Goal: Information Seeking & Learning: Learn about a topic

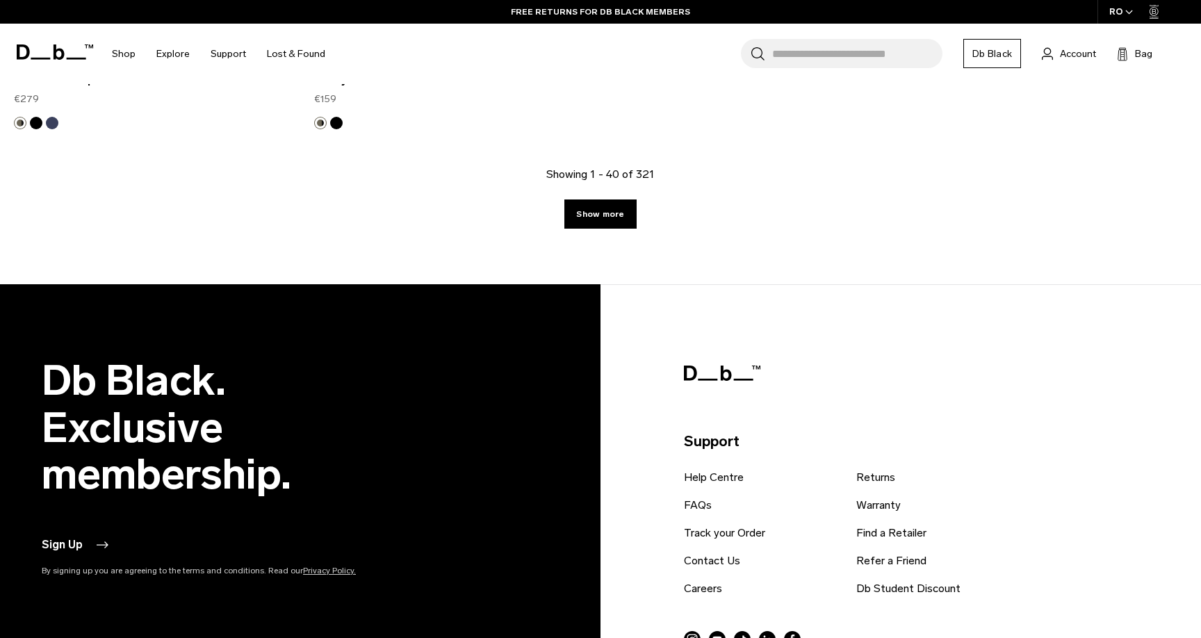
scroll to position [5556, 0]
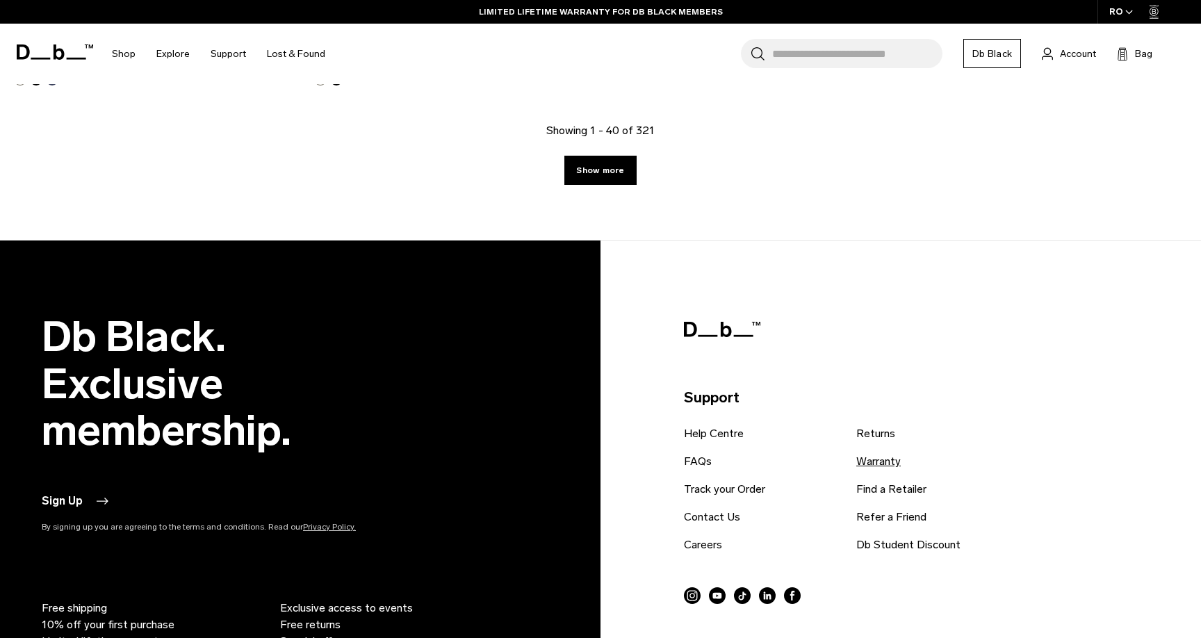
click at [889, 461] on link "Warranty" at bounding box center [878, 461] width 44 height 17
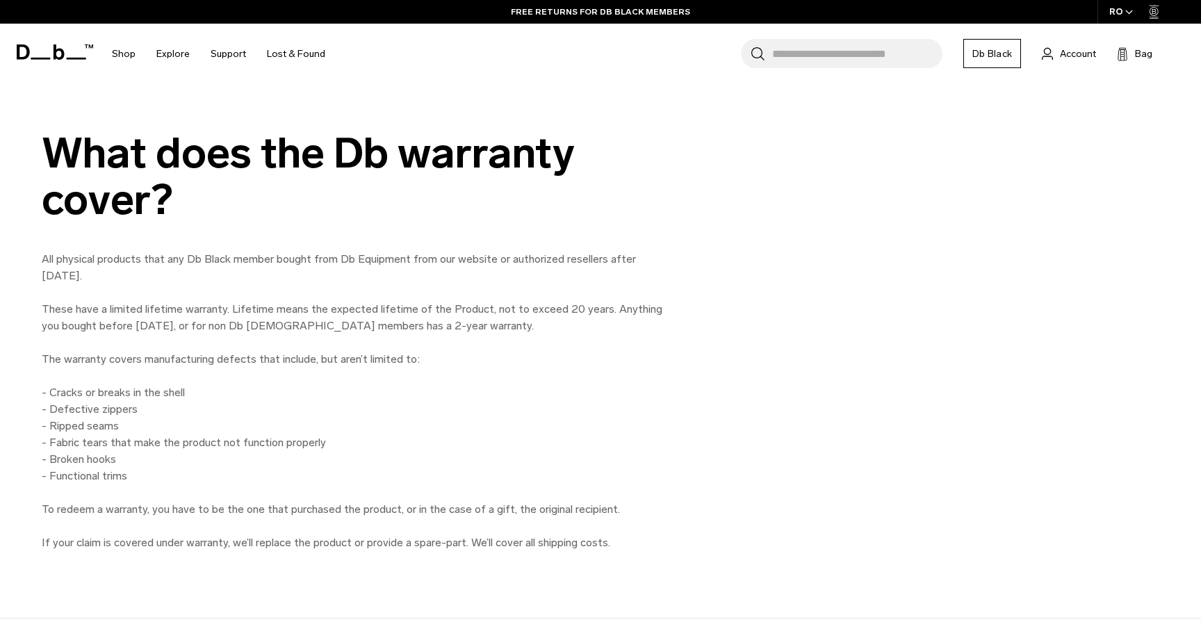
scroll to position [1023, 0]
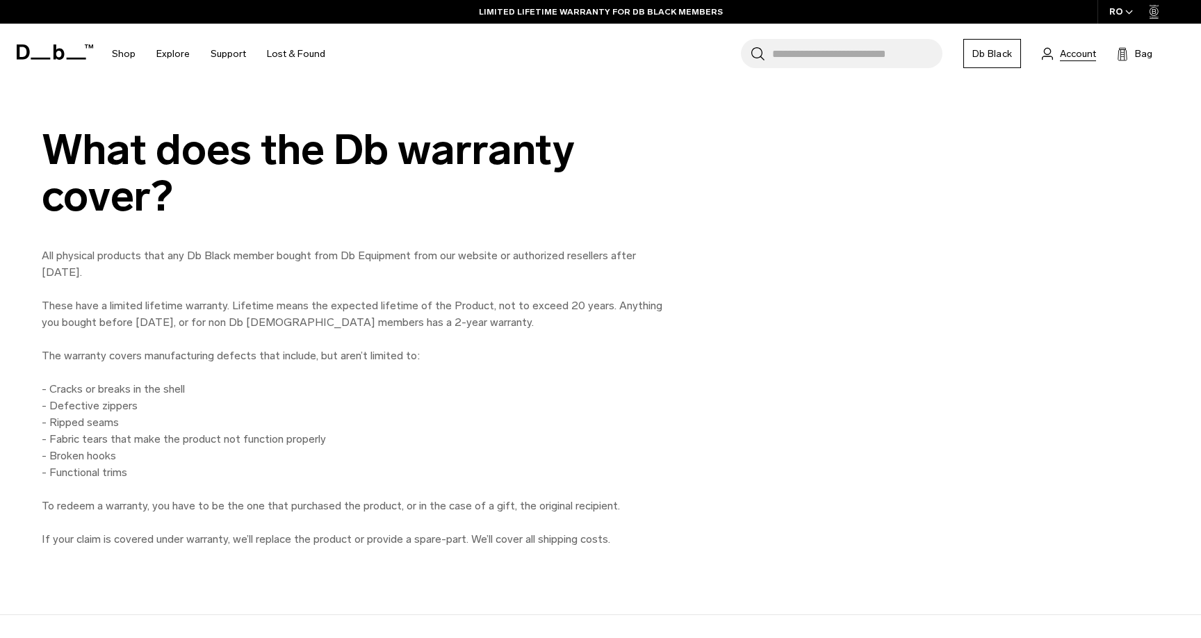
click at [1065, 60] on span "Account" at bounding box center [1078, 54] width 36 height 15
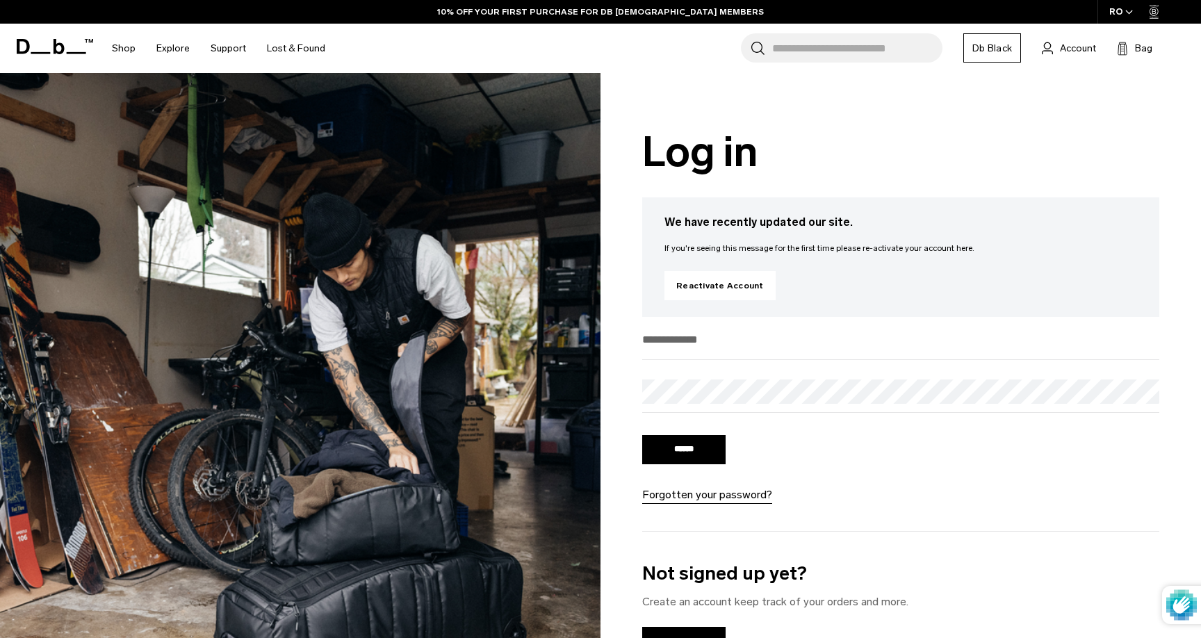
type input "**********"
click at [688, 456] on input "******" at bounding box center [683, 449] width 83 height 29
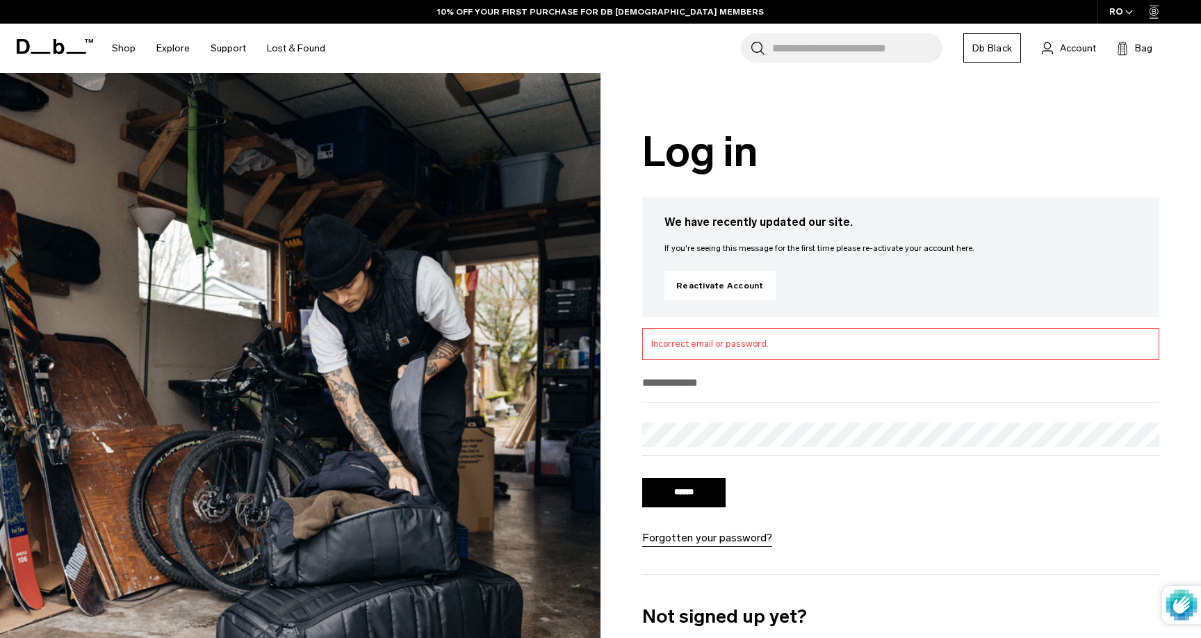
click at [805, 371] on input "email" at bounding box center [900, 382] width 517 height 23
click at [724, 286] on link "Reactivate Account" at bounding box center [719, 285] width 111 height 29
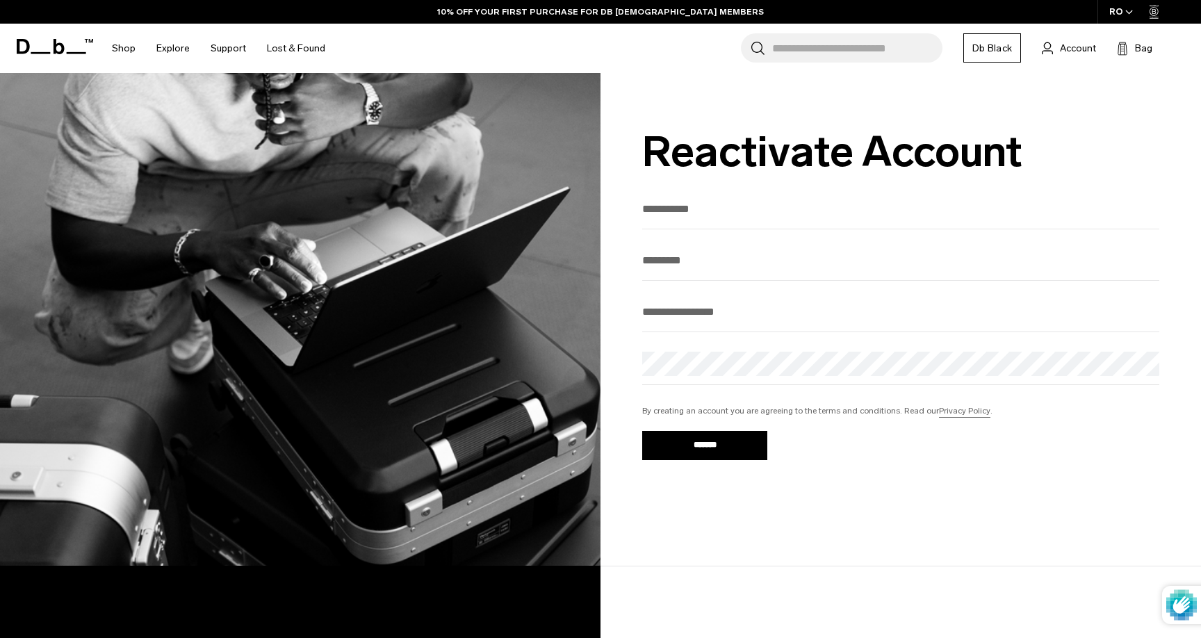
click at [734, 216] on input "text" at bounding box center [900, 208] width 517 height 23
type input "**********"
click at [800, 219] on input "text" at bounding box center [900, 208] width 517 height 23
type input "*******"
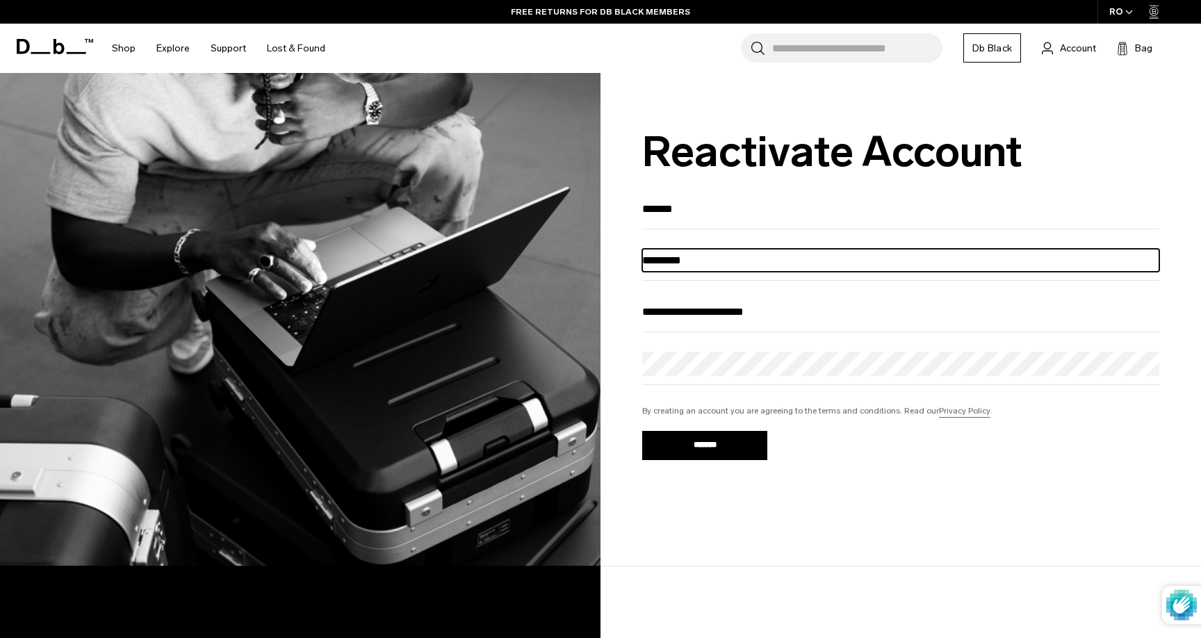
type input "*********"
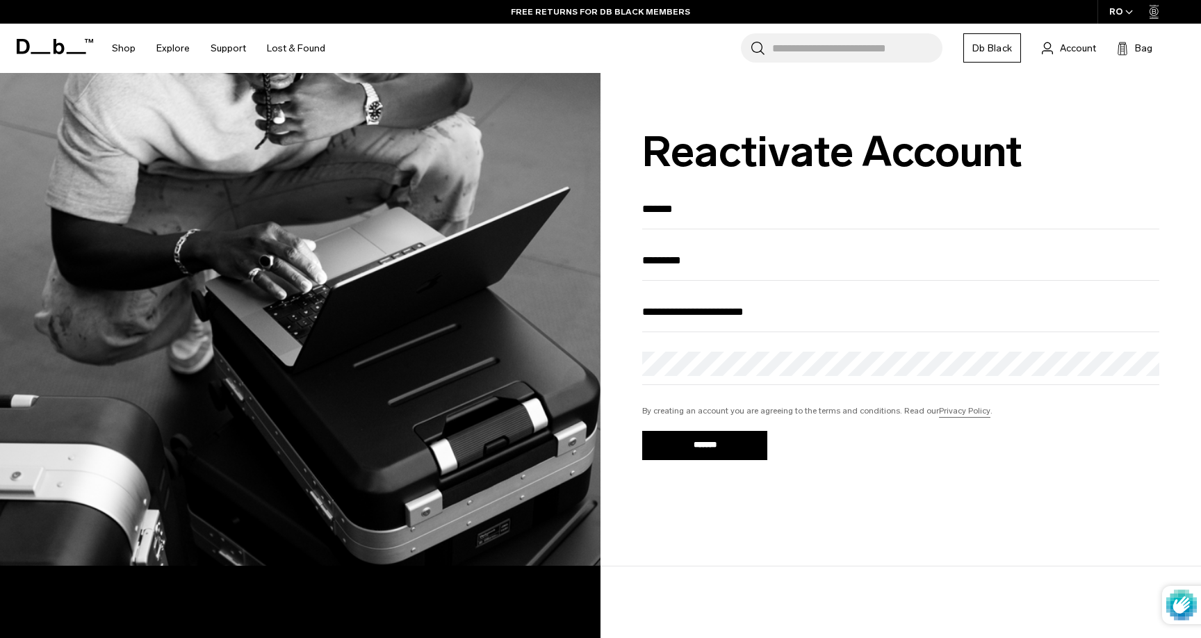
click at [691, 456] on input "*******" at bounding box center [704, 445] width 125 height 29
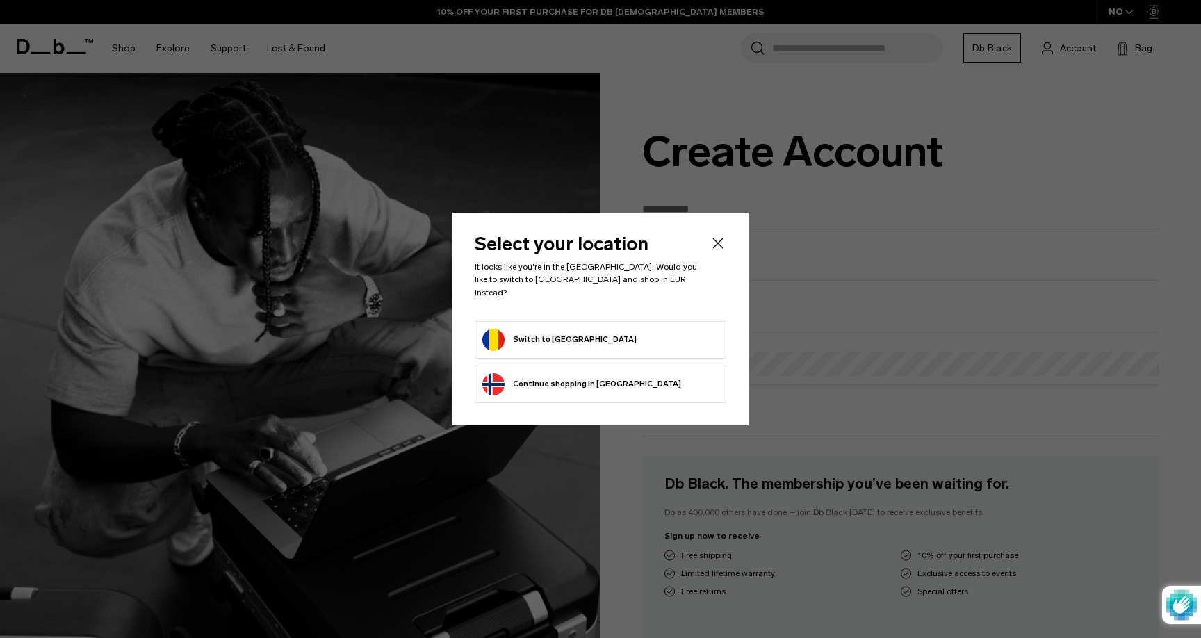
click at [690, 321] on li "Switch to Romania" at bounding box center [601, 340] width 252 height 38
click at [561, 334] on button "Switch to Romania" at bounding box center [559, 340] width 154 height 22
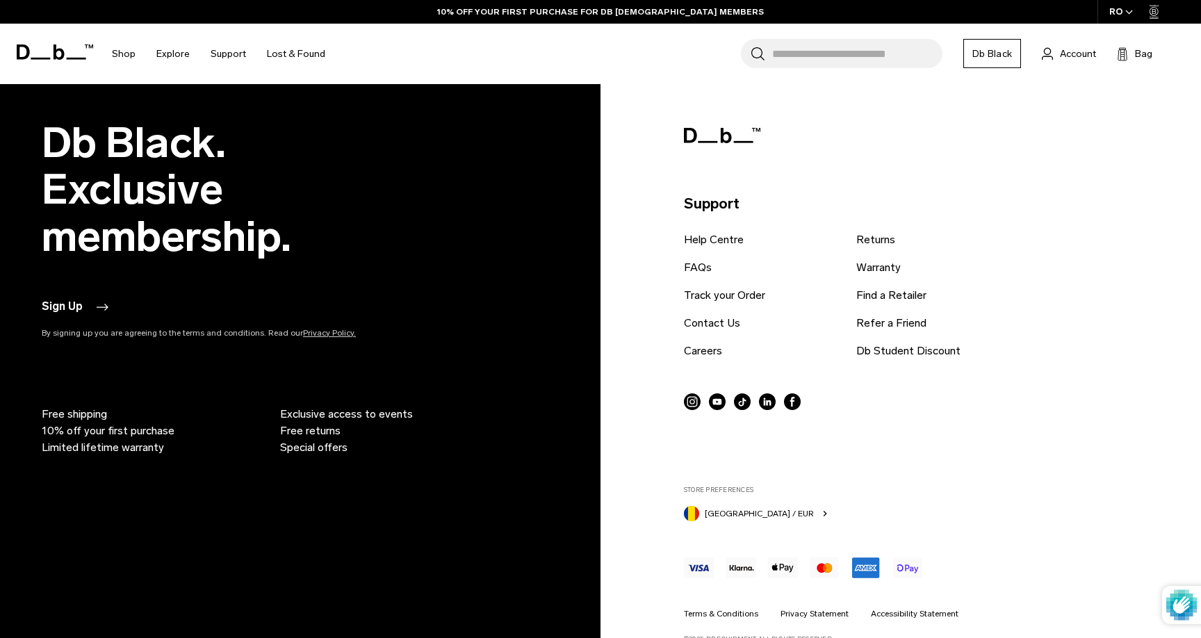
scroll to position [895, 0]
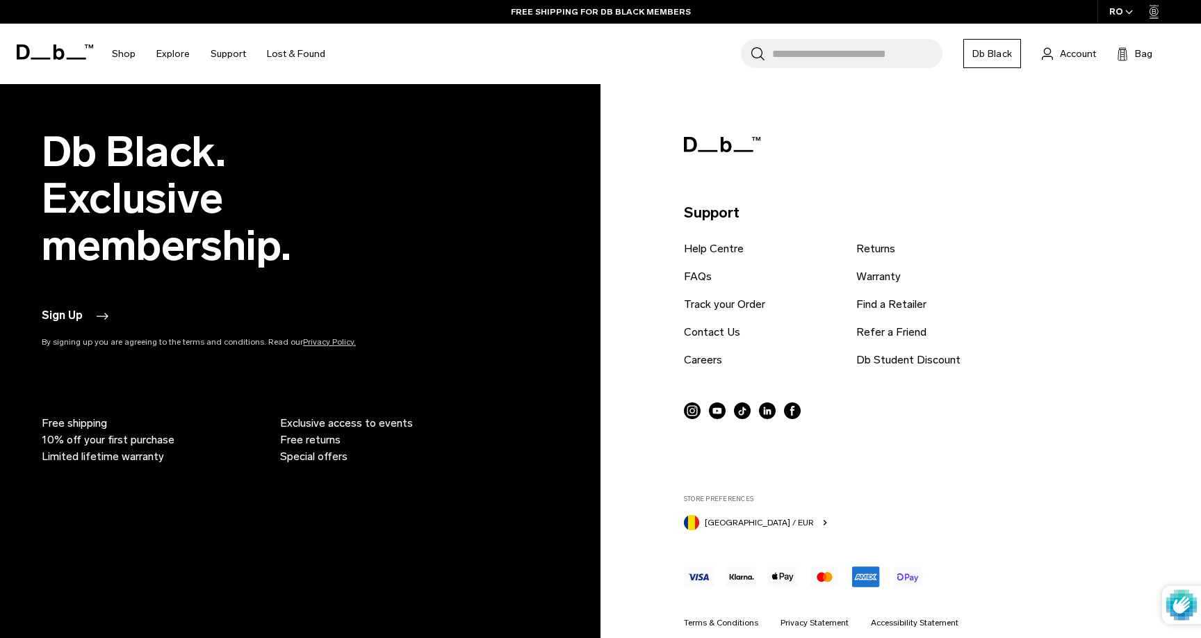
click at [1056, 54] on link "Account" at bounding box center [1069, 53] width 54 height 17
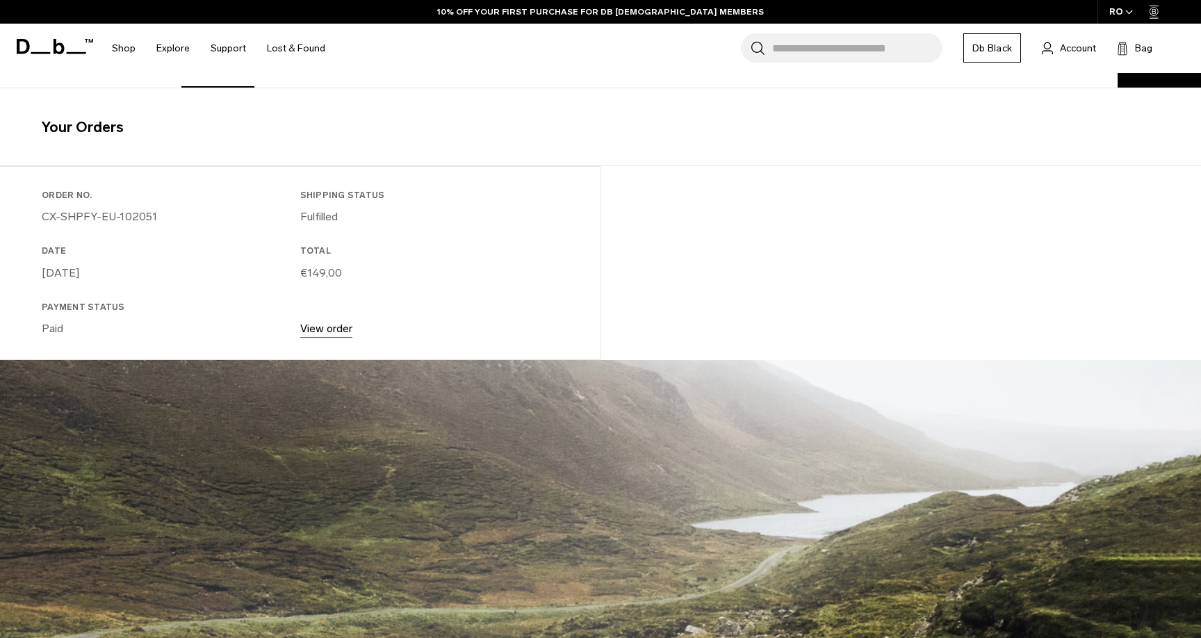
scroll to position [266, 0]
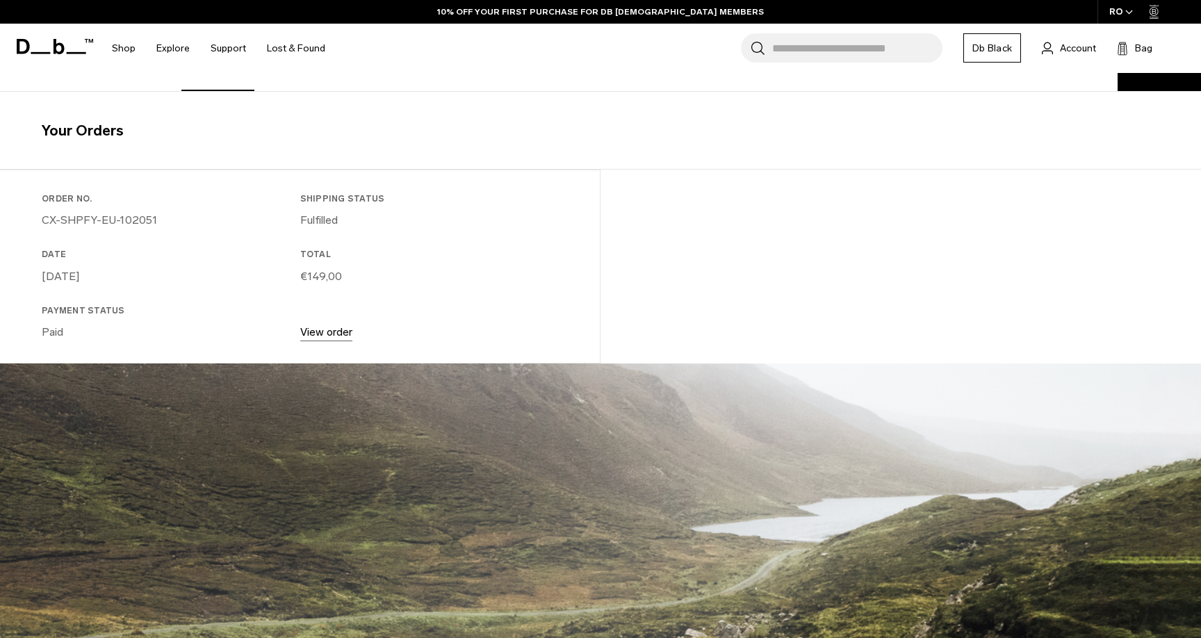
click at [343, 336] on link "View order" at bounding box center [326, 331] width 52 height 13
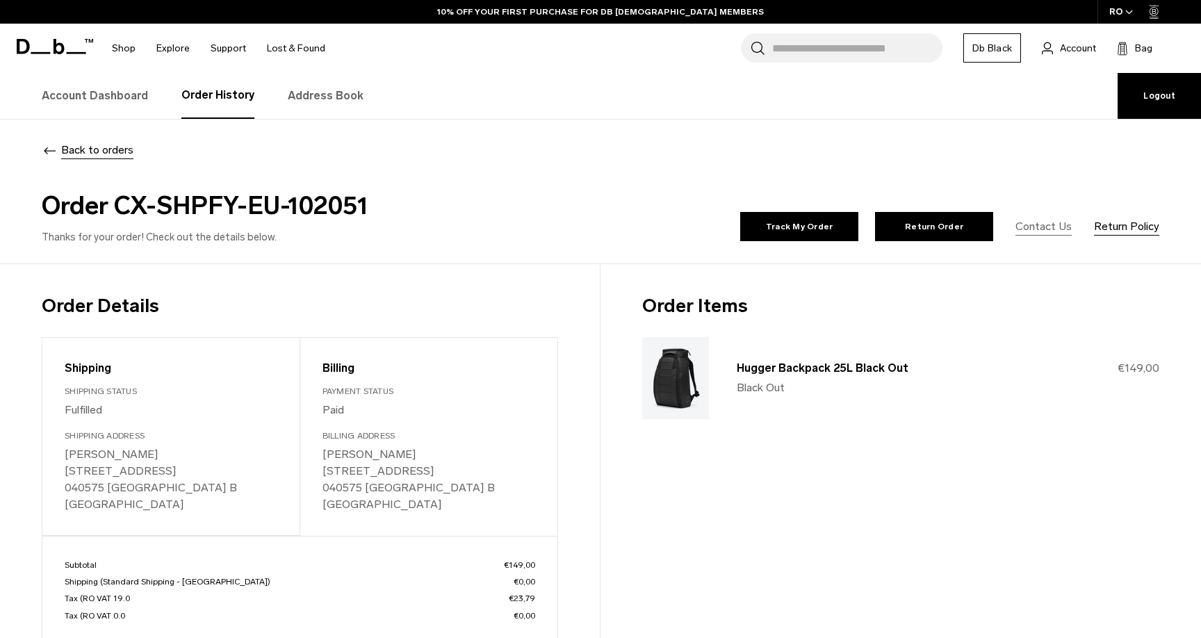
click at [1058, 231] on link "Contact Us" at bounding box center [1043, 226] width 56 height 17
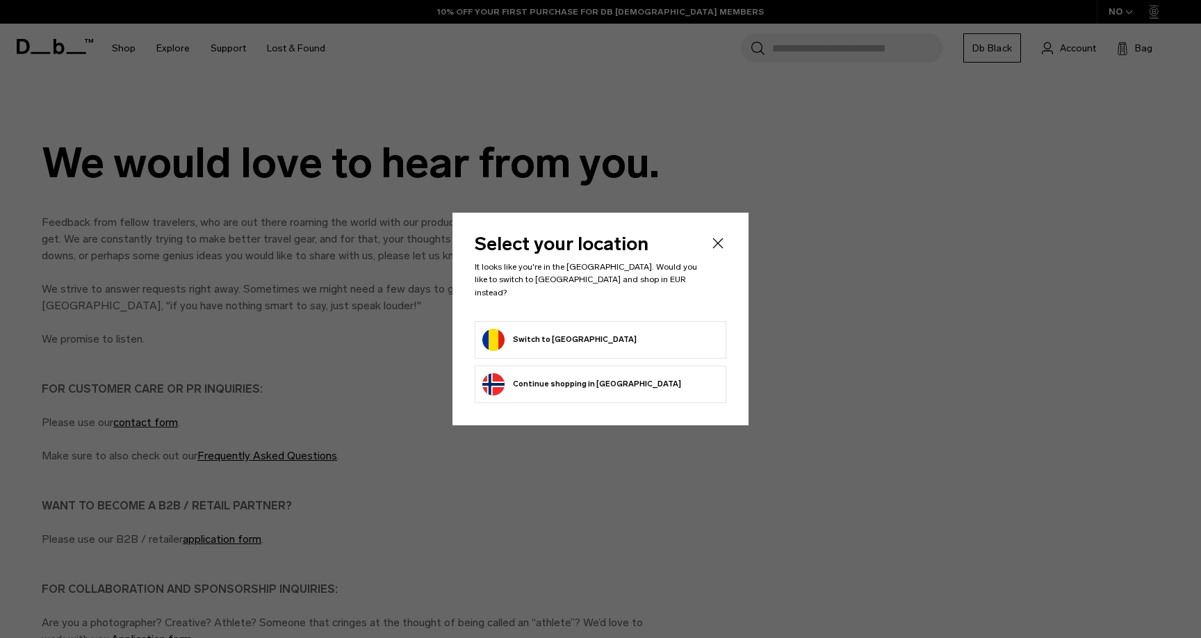
click at [646, 352] on li "Switch to Romania" at bounding box center [601, 340] width 252 height 38
click at [646, 331] on form "Switch to Romania" at bounding box center [600, 340] width 236 height 22
click at [550, 329] on button "Switch to Romania" at bounding box center [559, 340] width 154 height 22
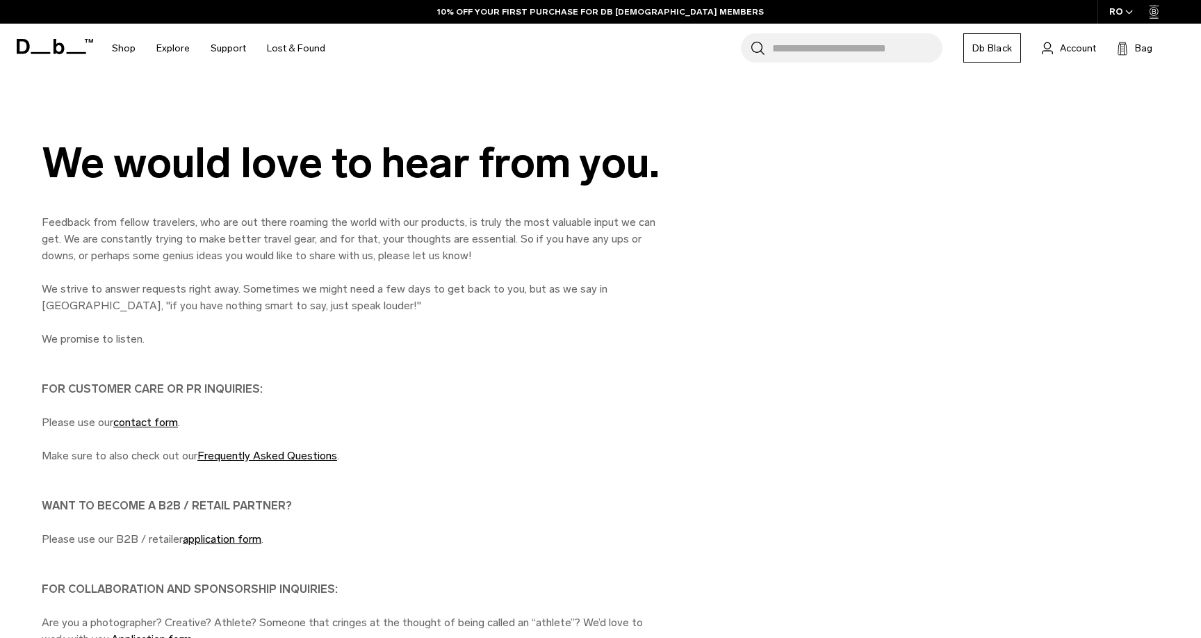
click at [971, 51] on link "Db Black" at bounding box center [992, 47] width 58 height 29
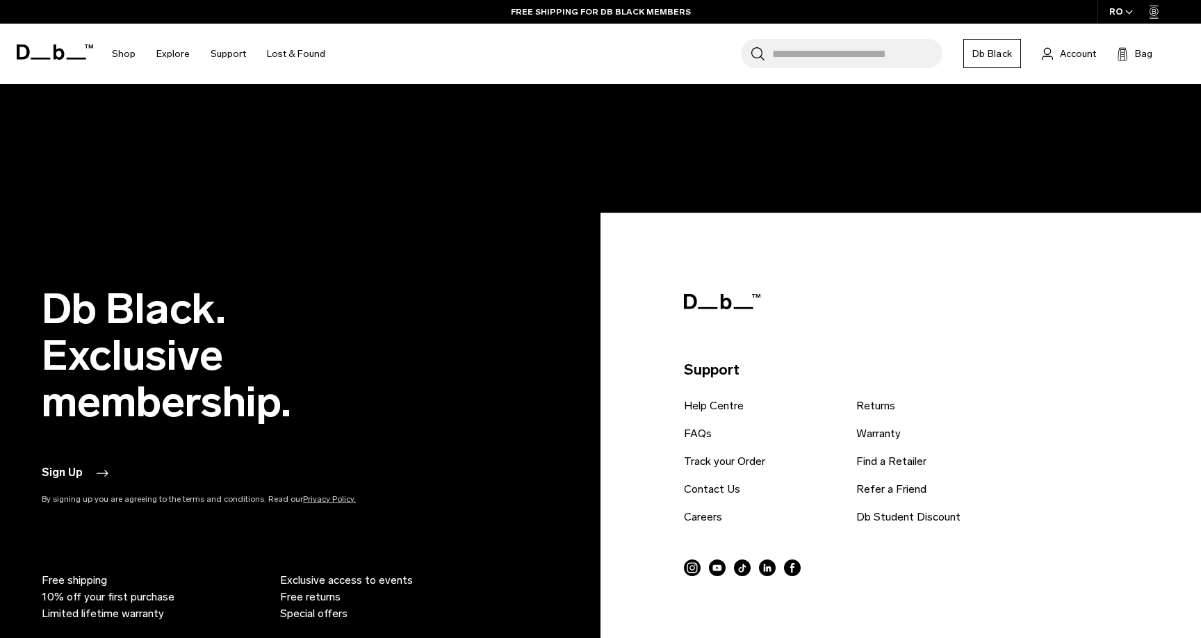
scroll to position [2691, 0]
click at [87, 465] on button "Sign Up" at bounding box center [76, 473] width 69 height 17
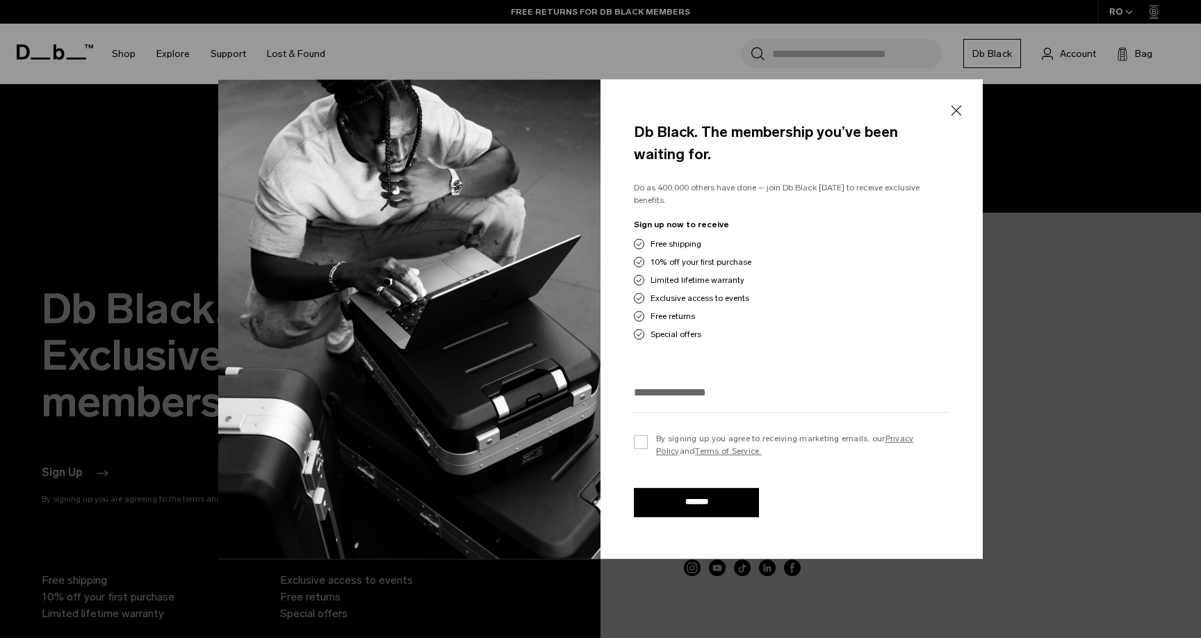
click at [729, 393] on input "email" at bounding box center [791, 392] width 315 height 23
type input "**********"
click at [643, 440] on label "By signing up you agree to receiving marketing emails, our Privacy Policy and T…" at bounding box center [791, 444] width 315 height 25
click at [655, 489] on input "*******" at bounding box center [696, 502] width 125 height 29
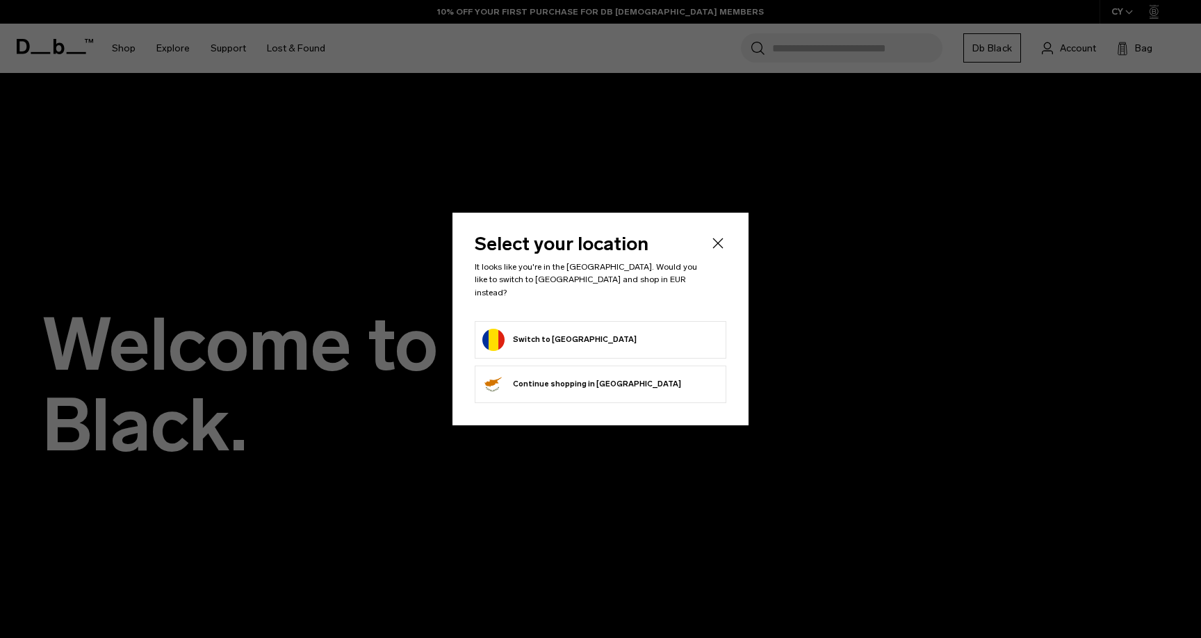
click at [667, 331] on form "Switch to Romania" at bounding box center [600, 340] width 236 height 22
click at [564, 329] on button "Switch to Romania" at bounding box center [559, 340] width 154 height 22
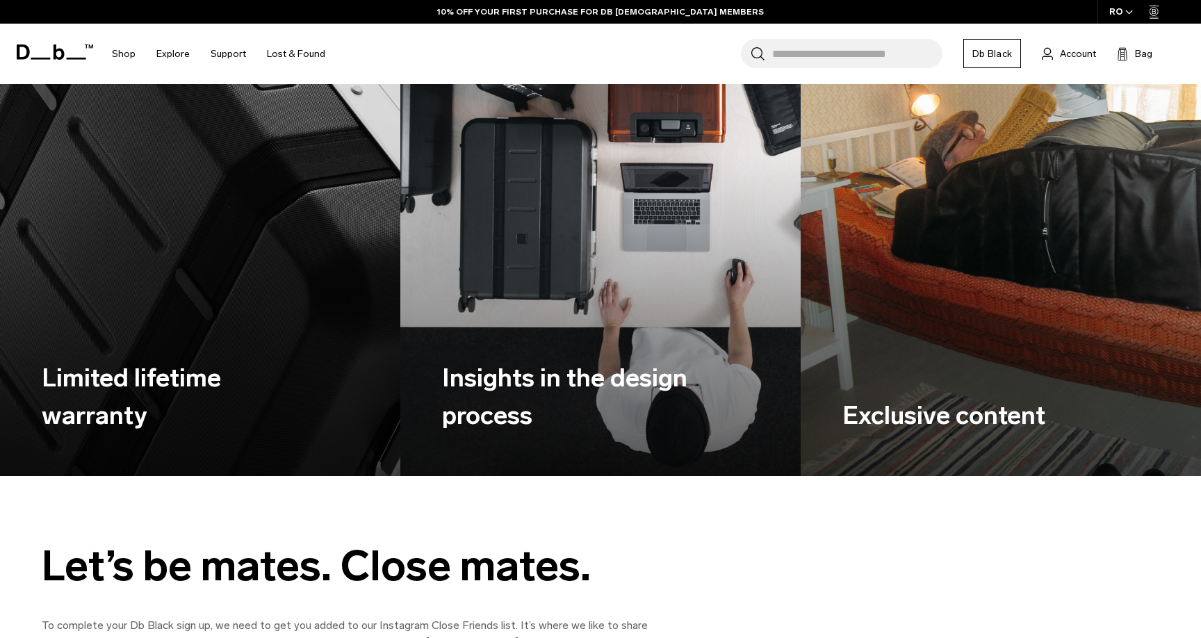
scroll to position [1499, 0]
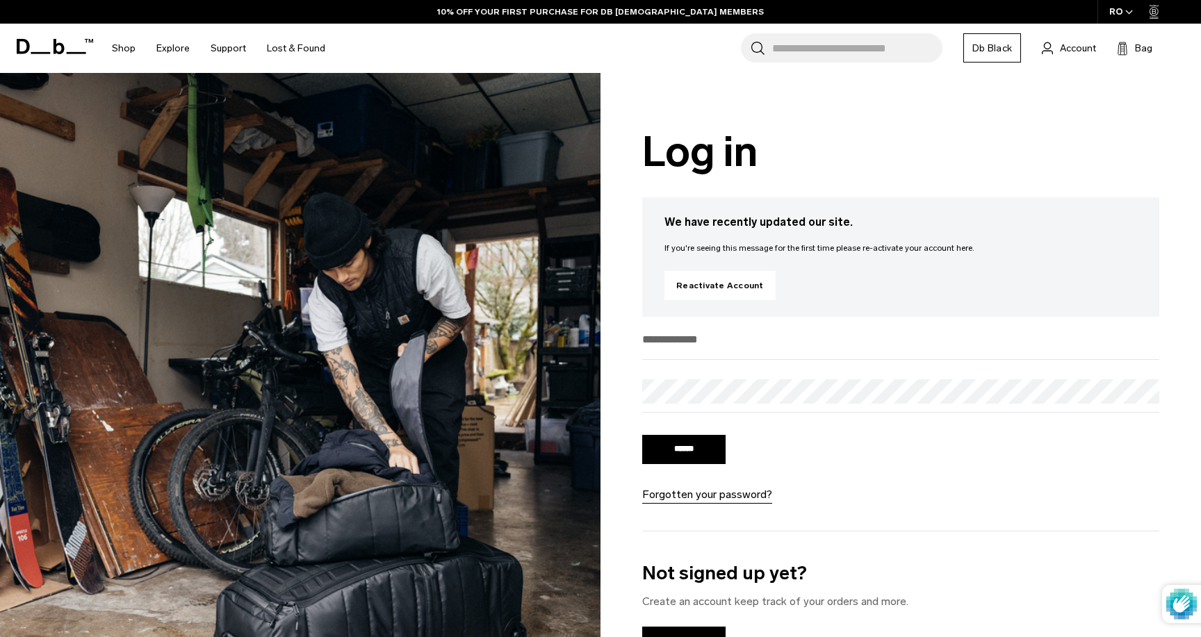
type input "**********"
click at [684, 451] on input "******" at bounding box center [683, 449] width 83 height 29
click at [652, 448] on input "******" at bounding box center [683, 449] width 83 height 29
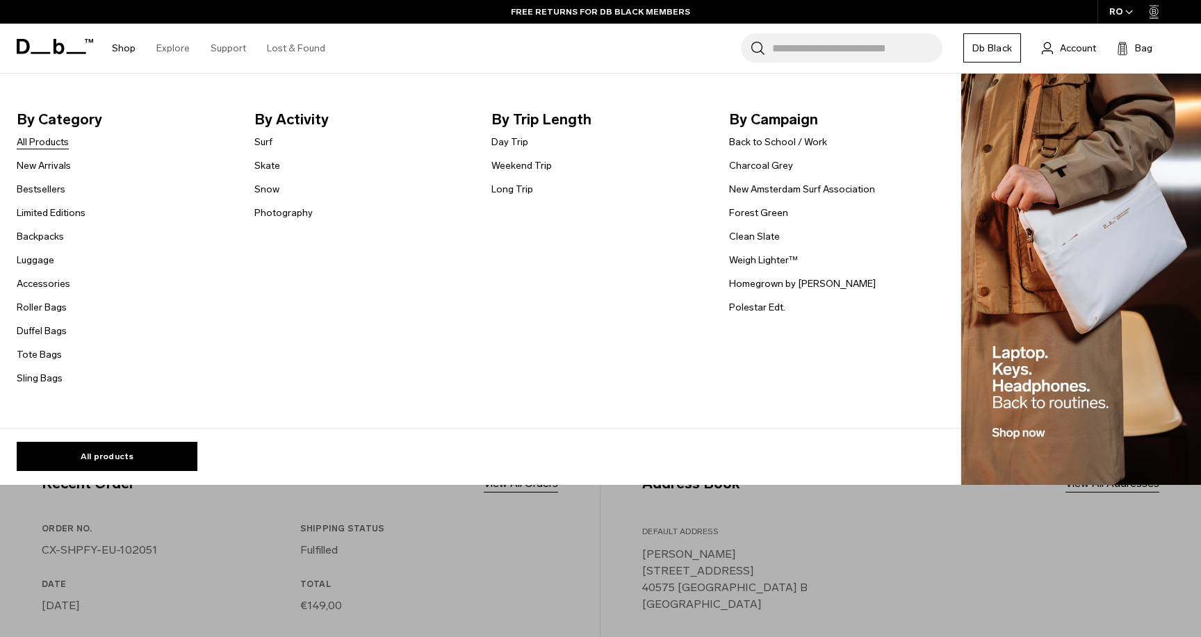
click at [61, 143] on link "All Products" at bounding box center [43, 142] width 52 height 15
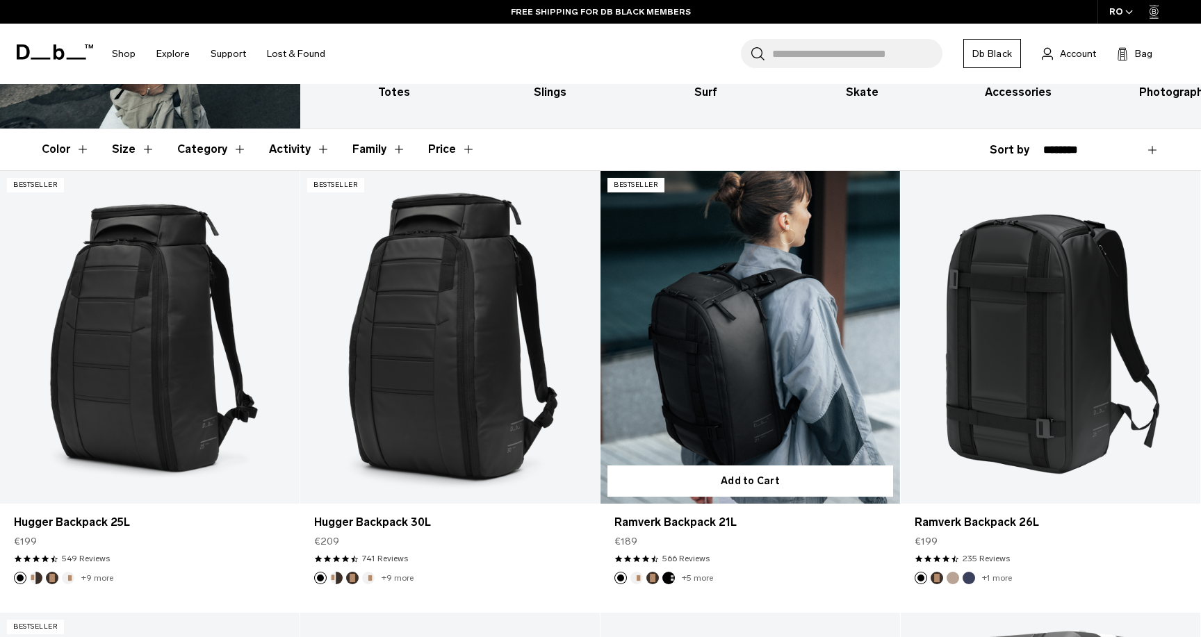
scroll to position [236, 0]
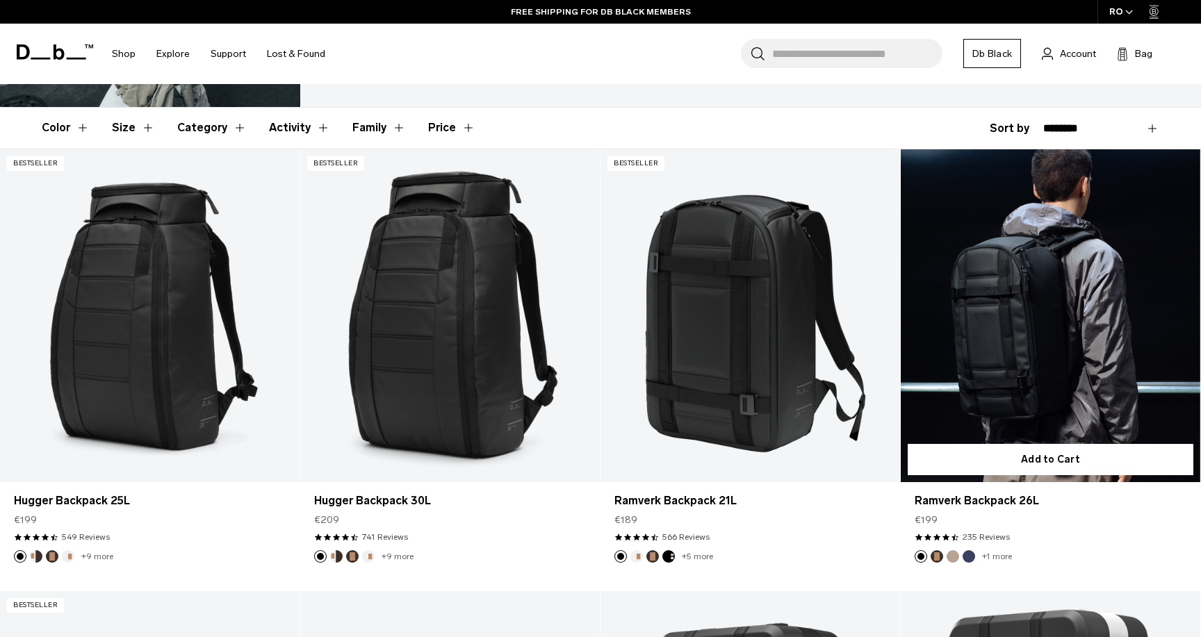
click at [1045, 325] on link "Ramverk Backpack 26L" at bounding box center [1050, 315] width 299 height 333
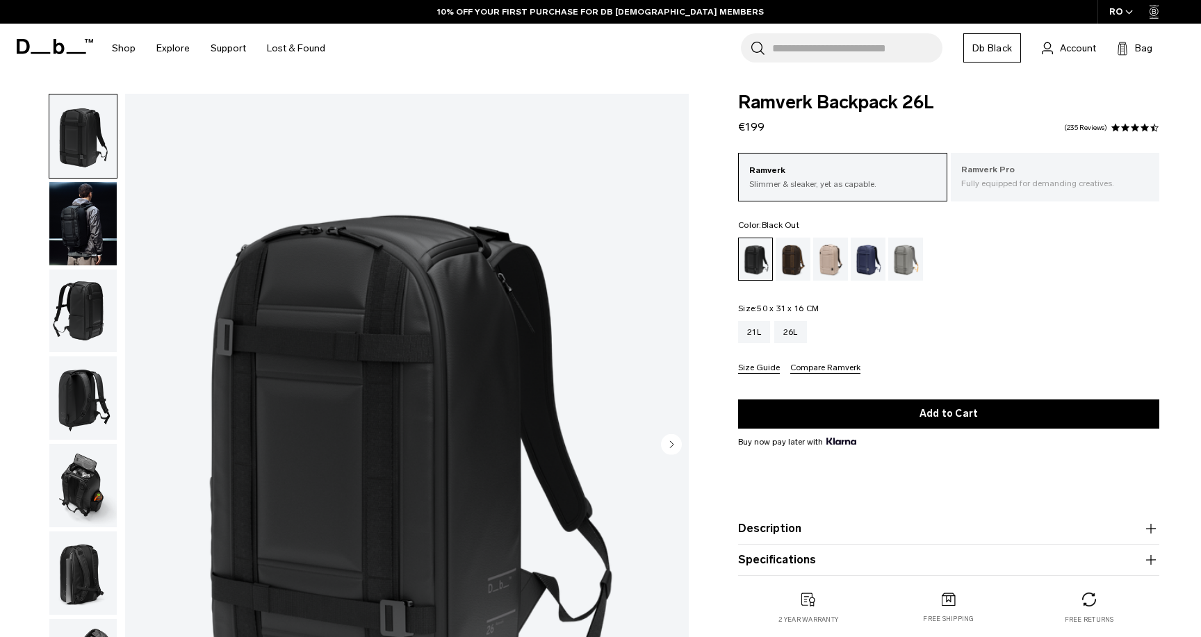
click at [1088, 173] on p "Ramverk Pro" at bounding box center [1055, 170] width 188 height 14
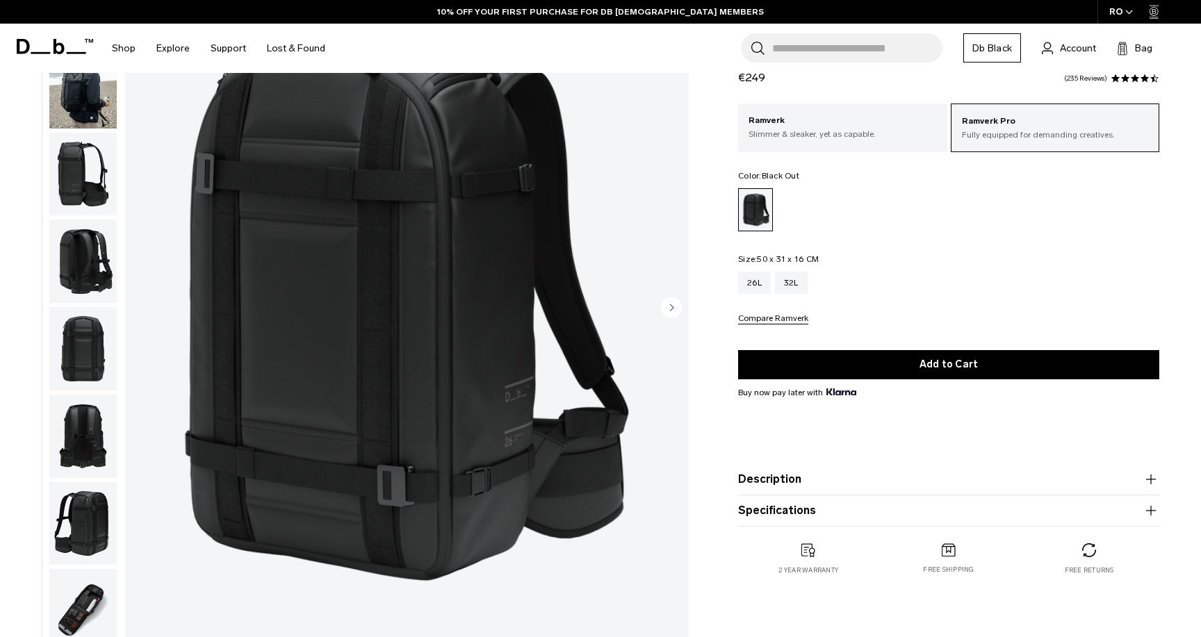
scroll to position [159, 0]
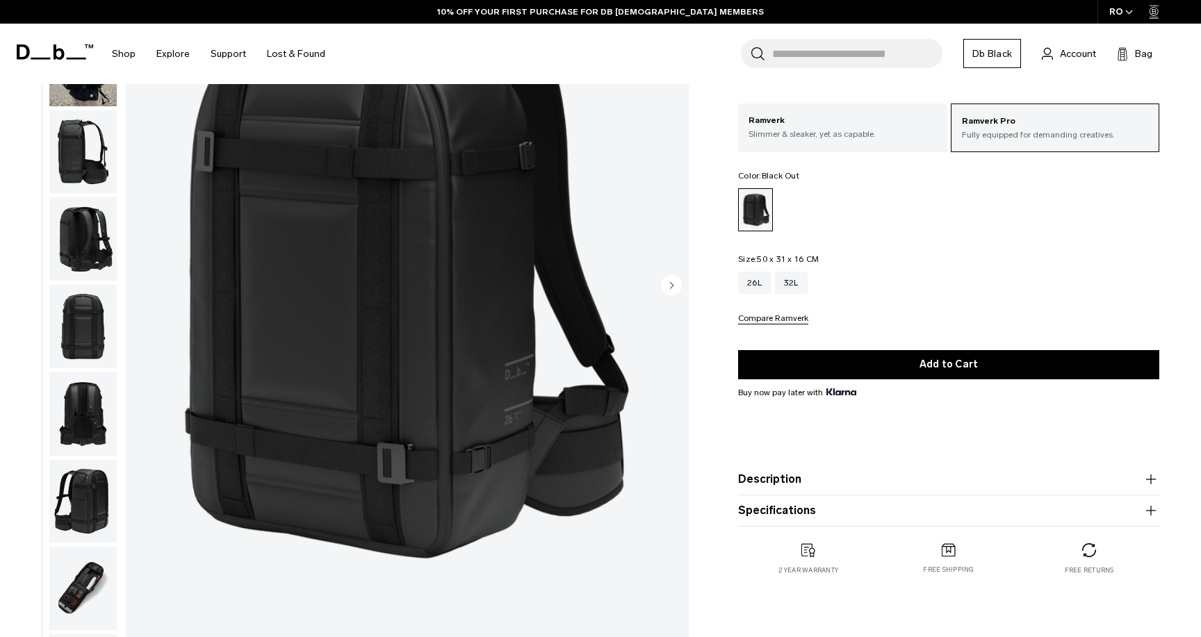
click at [79, 151] on img "button" at bounding box center [82, 151] width 67 height 83
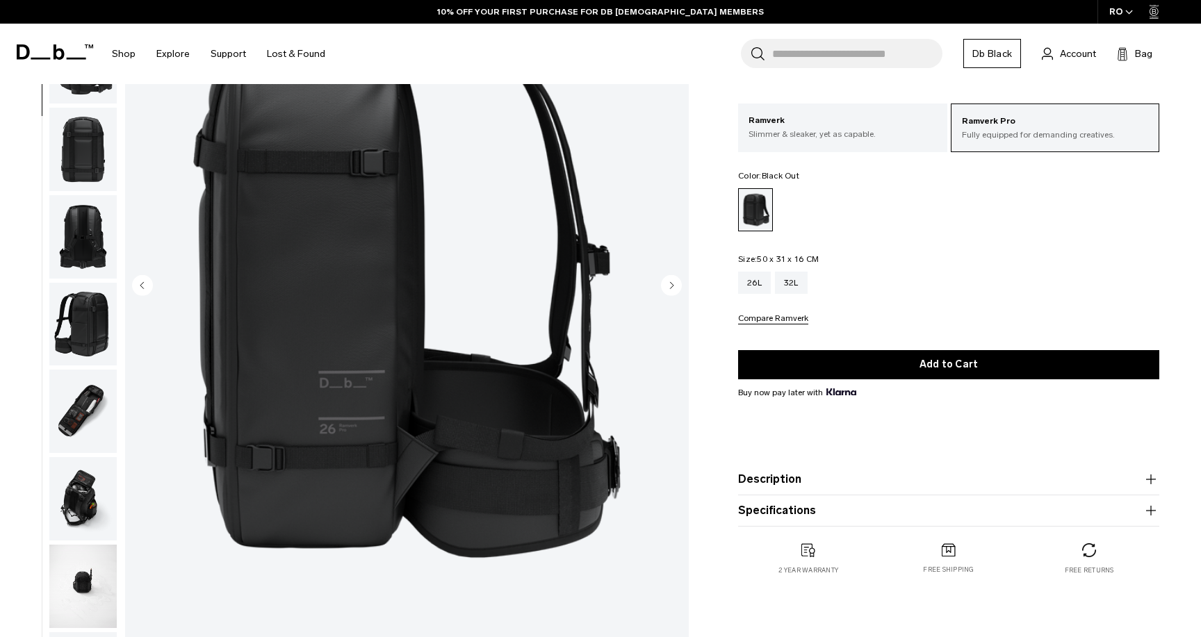
click at [86, 142] on img "button" at bounding box center [82, 149] width 67 height 83
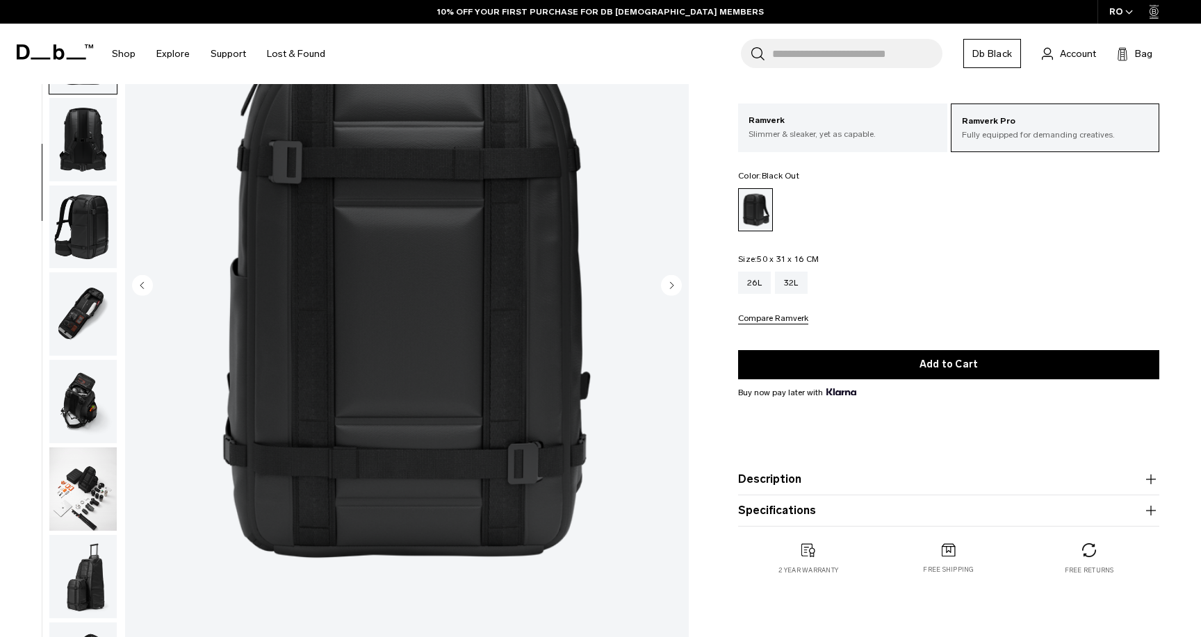
click at [92, 217] on img "button" at bounding box center [82, 227] width 67 height 83
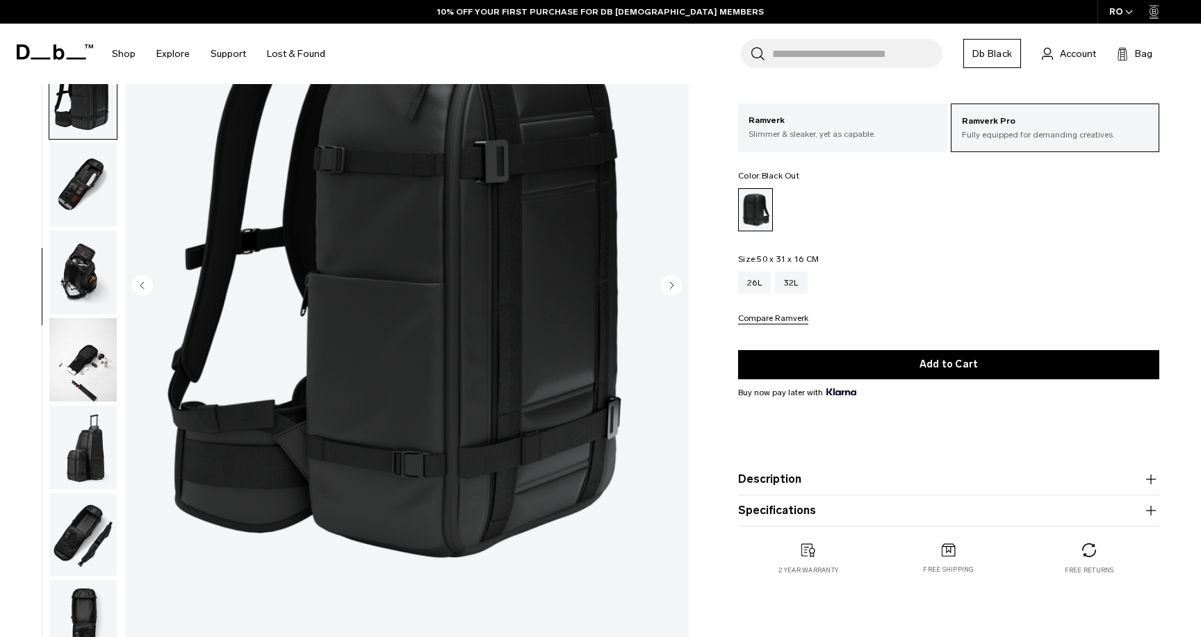
scroll to position [443, 0]
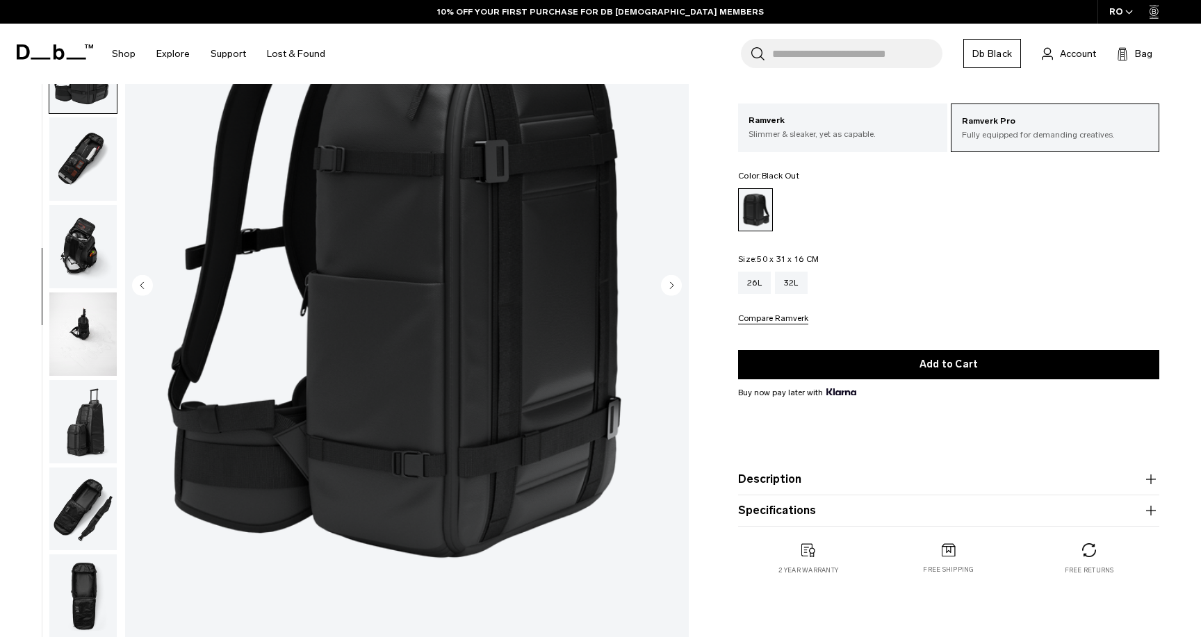
click at [83, 163] on img "button" at bounding box center [82, 158] width 67 height 83
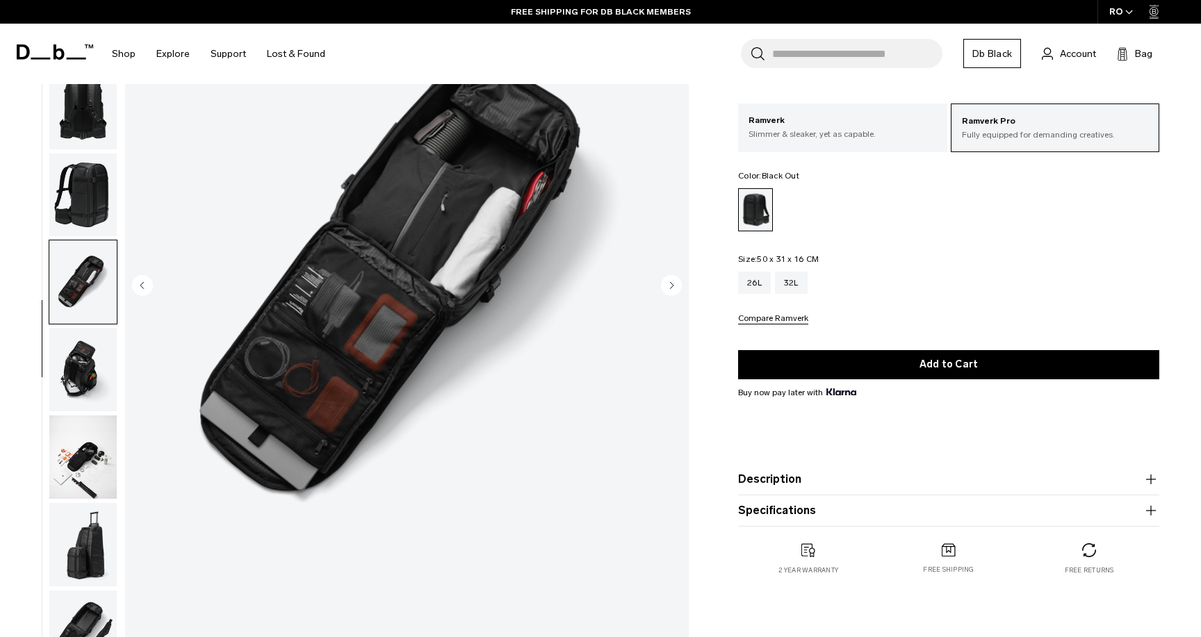
scroll to position [284, 0]
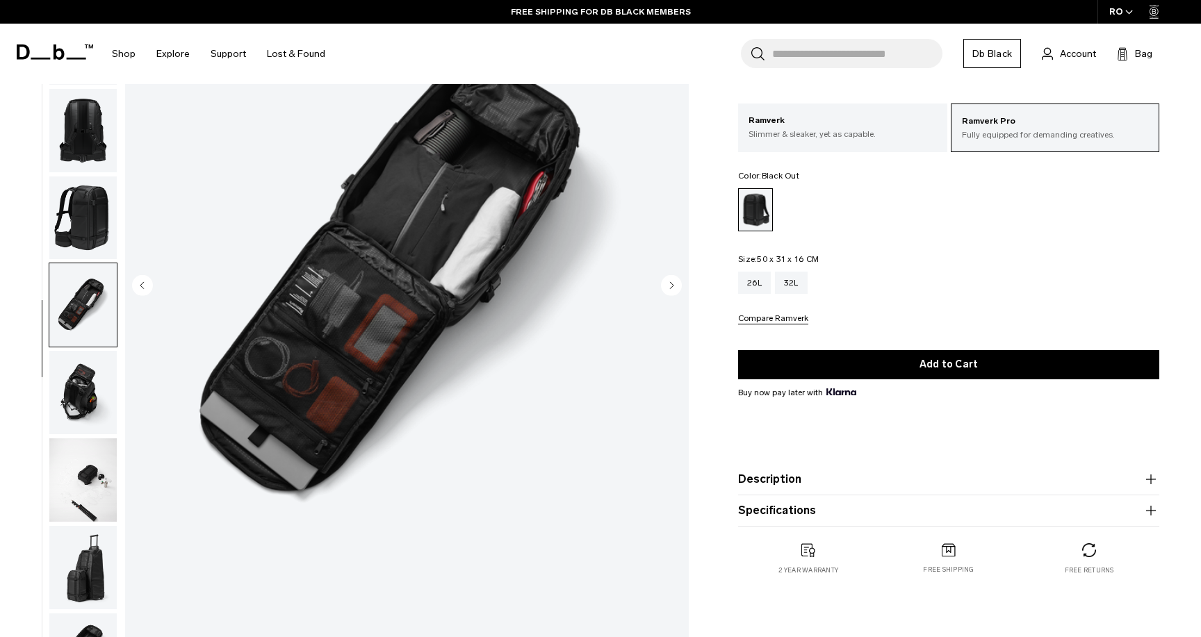
click at [70, 380] on img "button" at bounding box center [82, 392] width 67 height 83
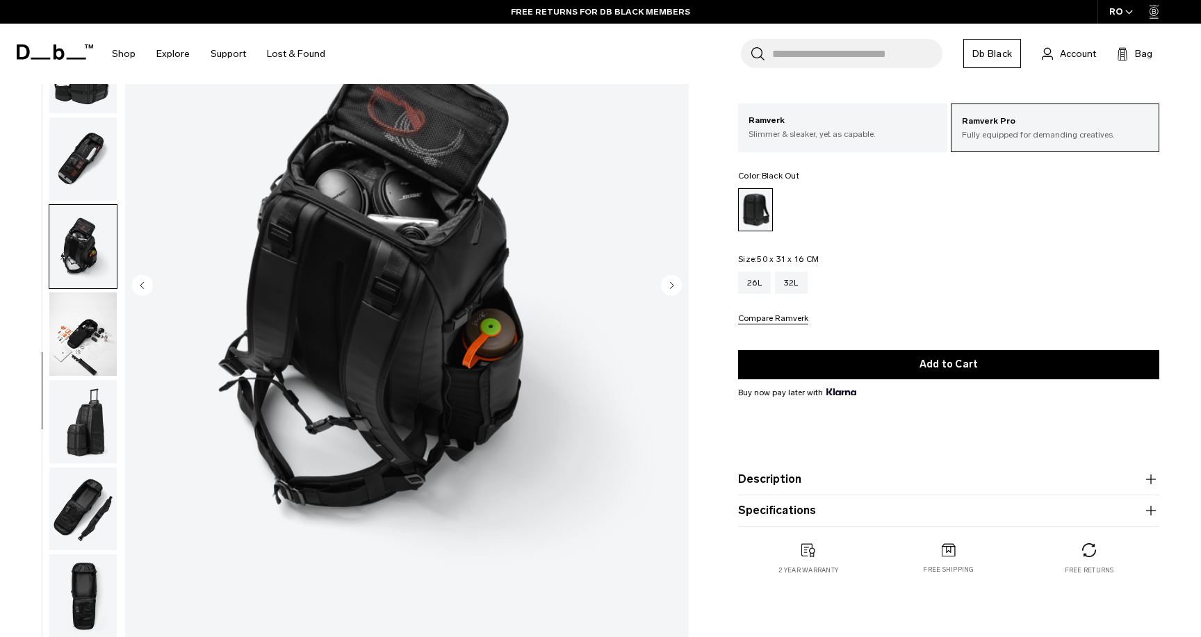
click at [84, 352] on img "button" at bounding box center [82, 334] width 67 height 83
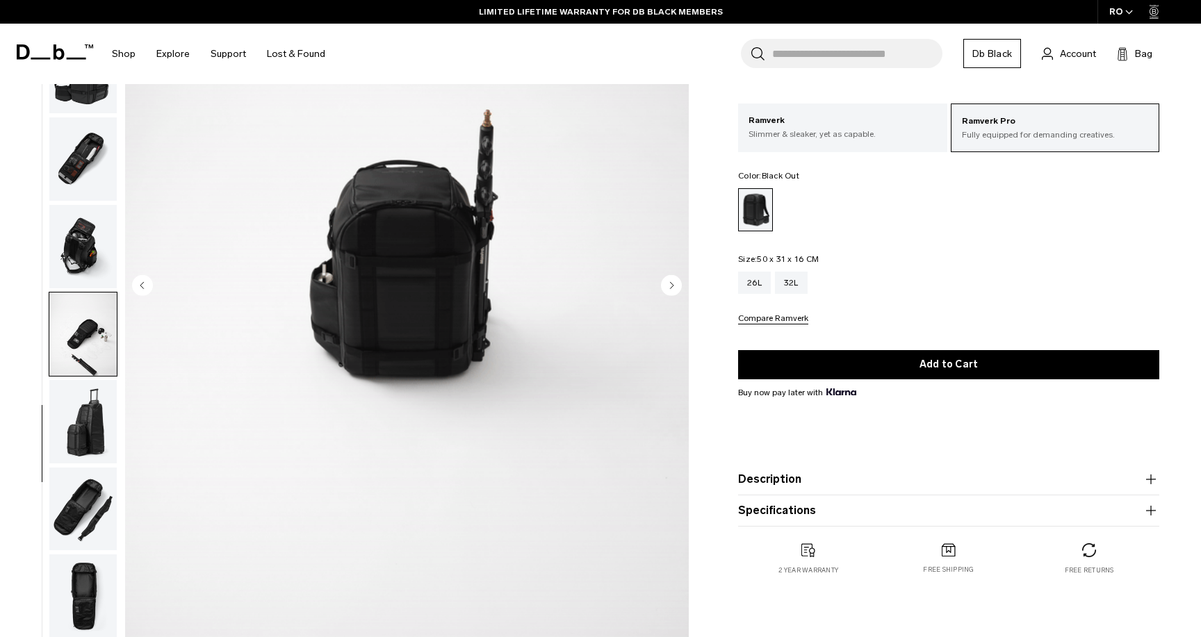
click at [74, 443] on img "button" at bounding box center [82, 421] width 67 height 83
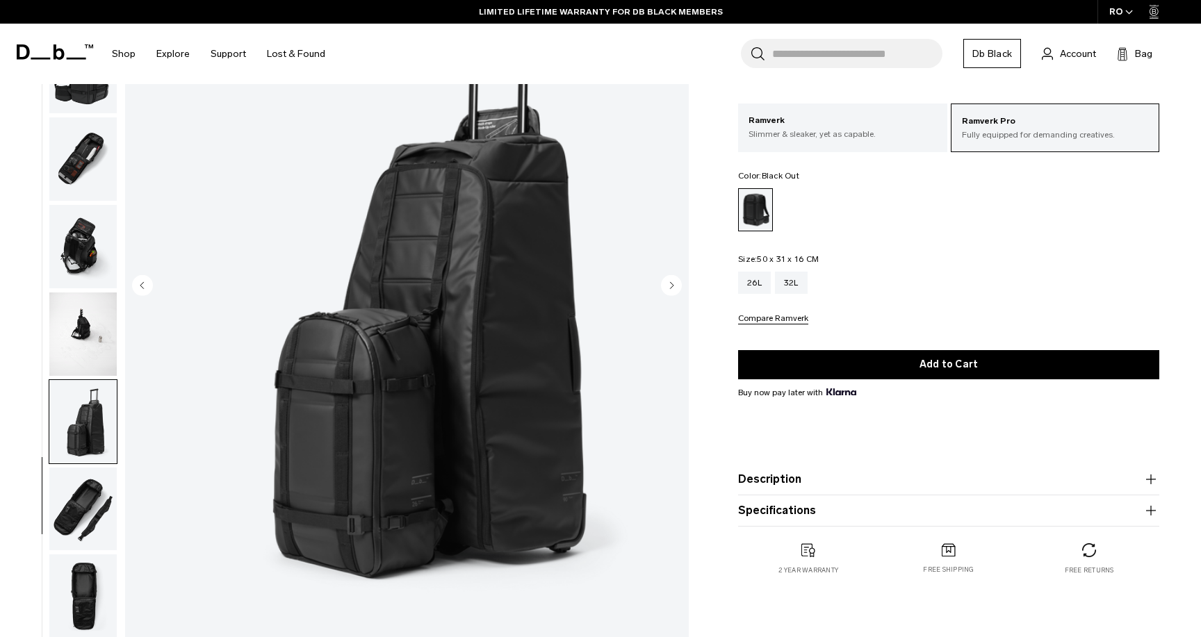
click at [74, 500] on img "button" at bounding box center [82, 509] width 67 height 83
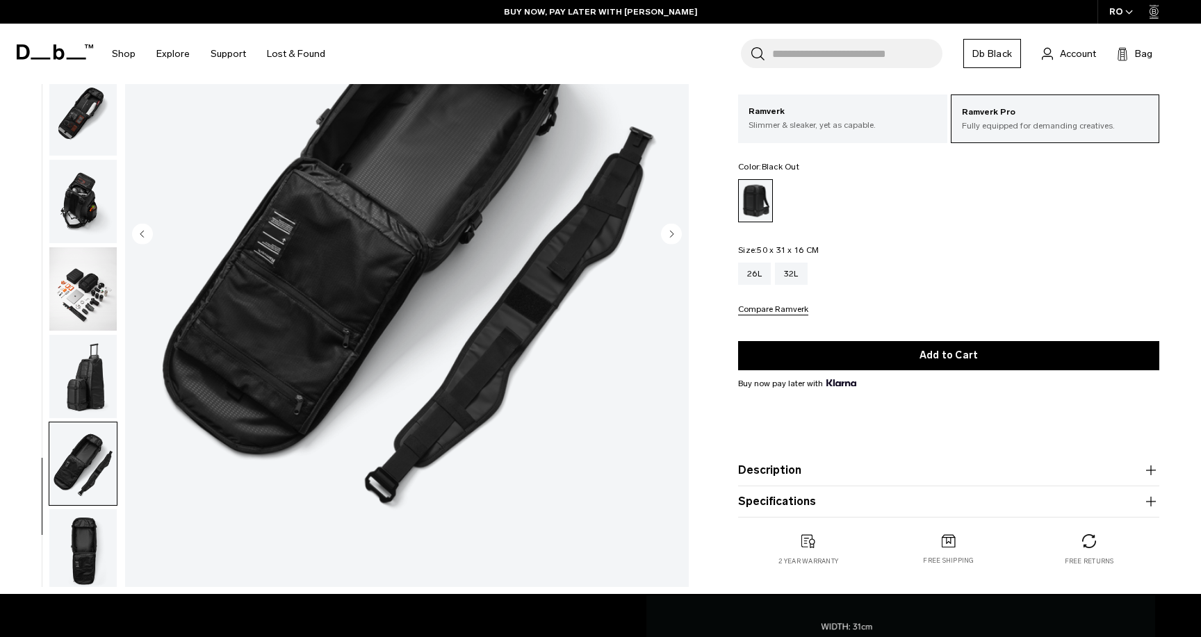
scroll to position [211, 0]
click at [83, 560] on img "button" at bounding box center [82, 550] width 67 height 83
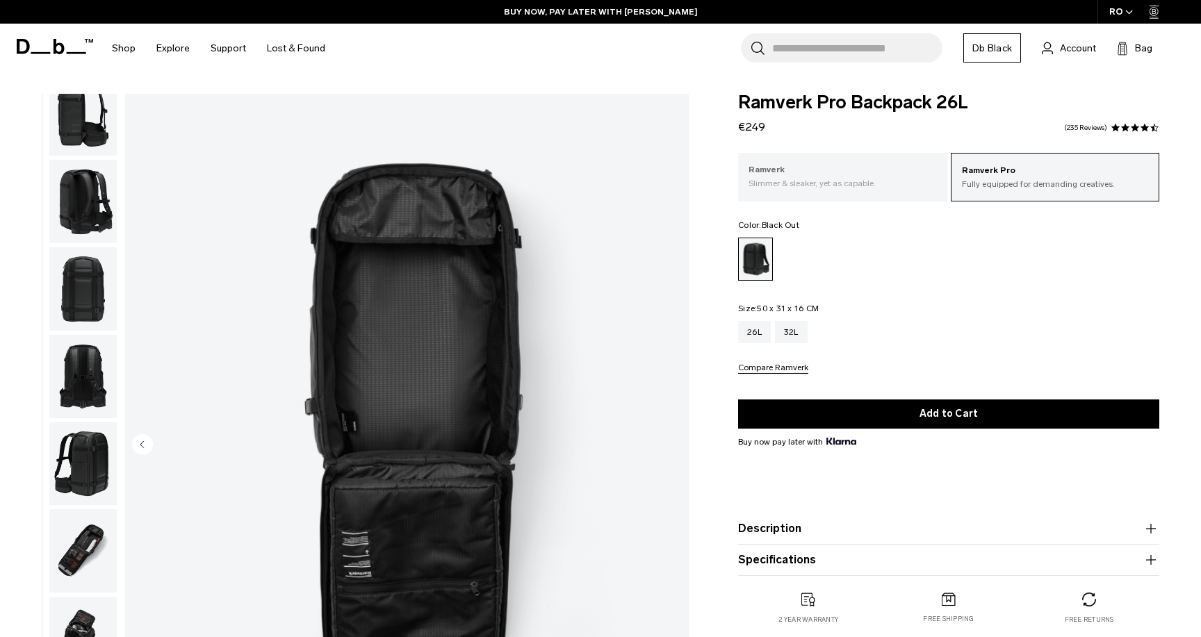
scroll to position [0, 0]
click at [829, 191] on div "Ramverk Slimmer & sleaker, yet as capable." at bounding box center [842, 176] width 208 height 47
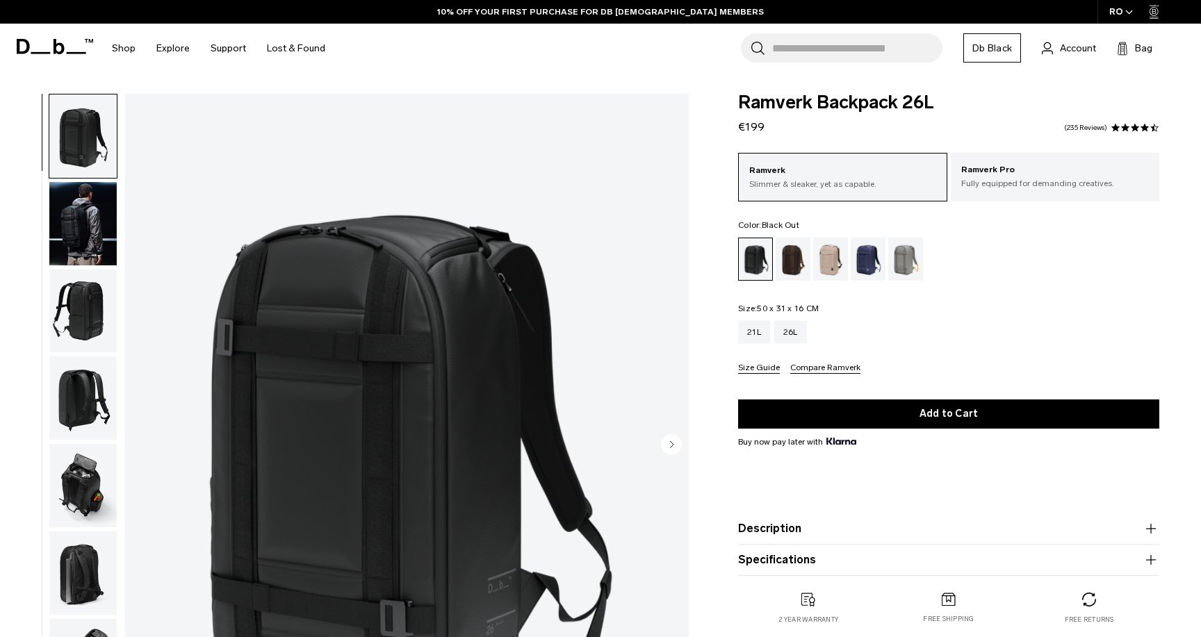
click at [103, 219] on img "button" at bounding box center [82, 223] width 67 height 83
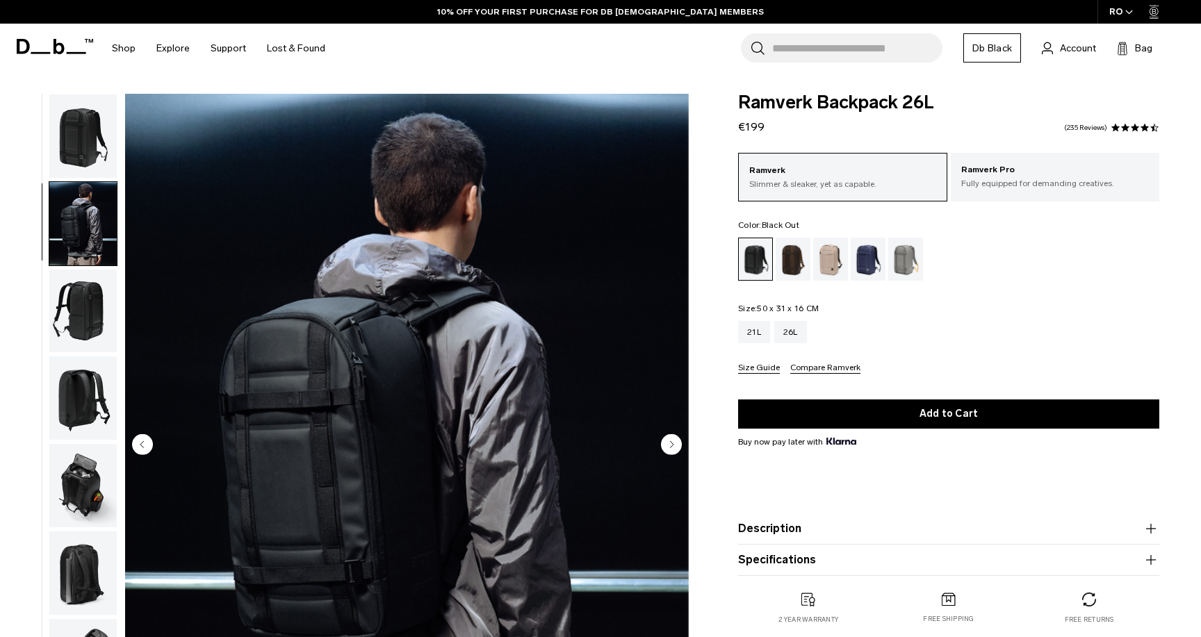
click at [91, 285] on img "button" at bounding box center [82, 311] width 67 height 83
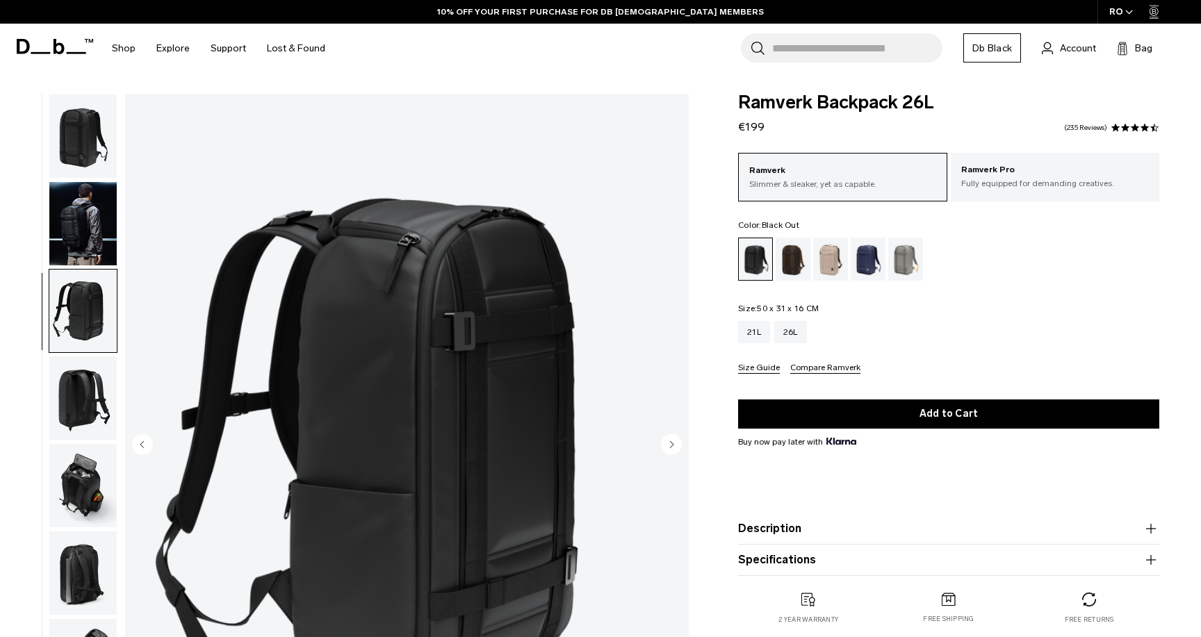
scroll to position [1, 0]
click at [77, 397] on img "button" at bounding box center [82, 397] width 67 height 83
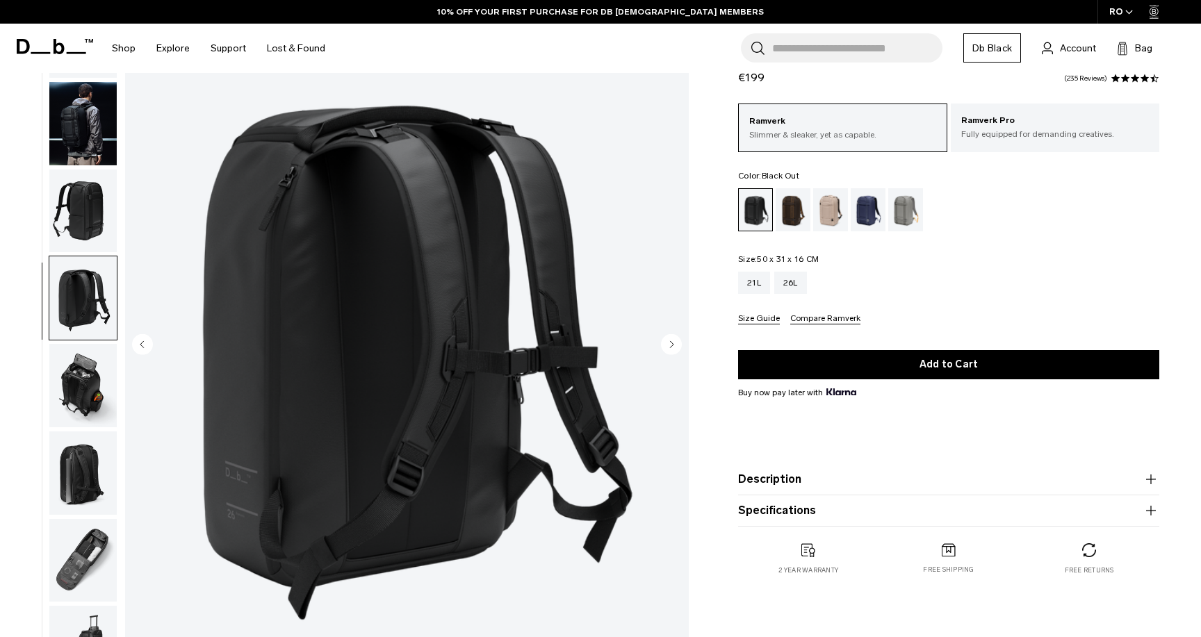
scroll to position [104, 0]
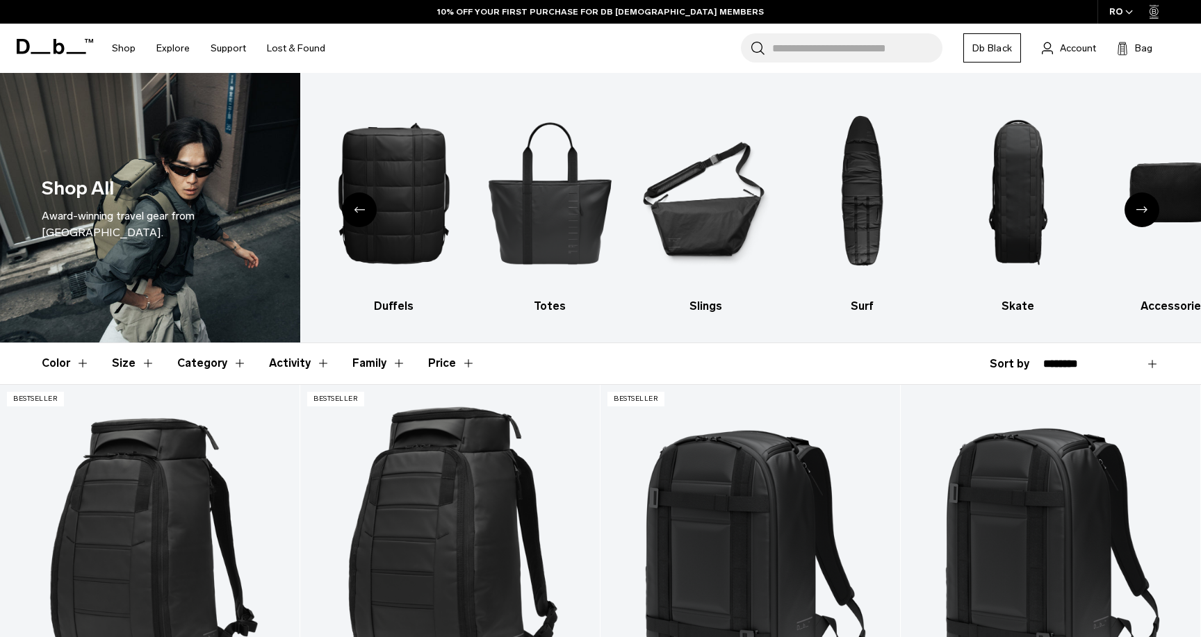
click at [131, 356] on button "Size" at bounding box center [133, 363] width 43 height 40
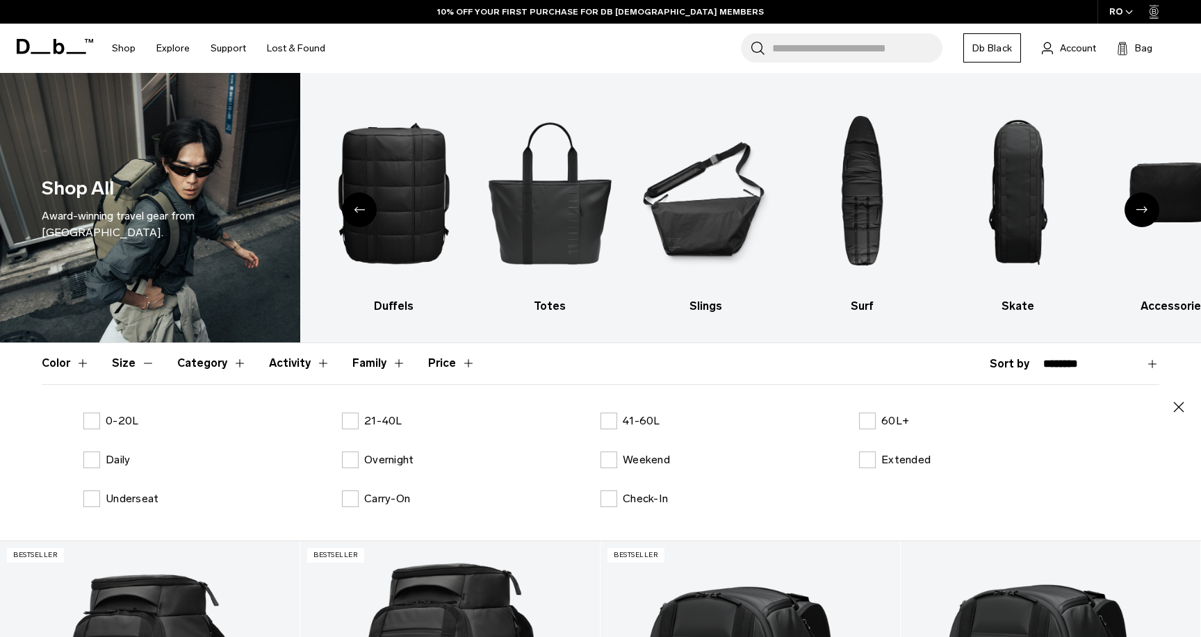
click at [186, 363] on button "Category" at bounding box center [211, 363] width 69 height 40
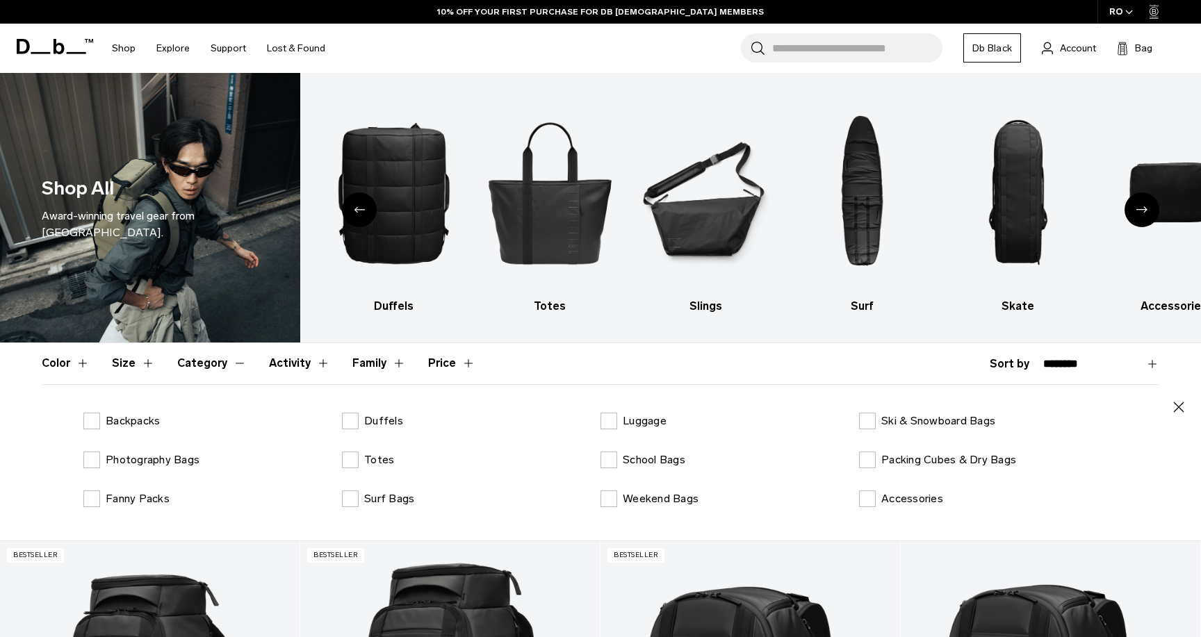
click at [186, 363] on button "Category" at bounding box center [211, 363] width 69 height 40
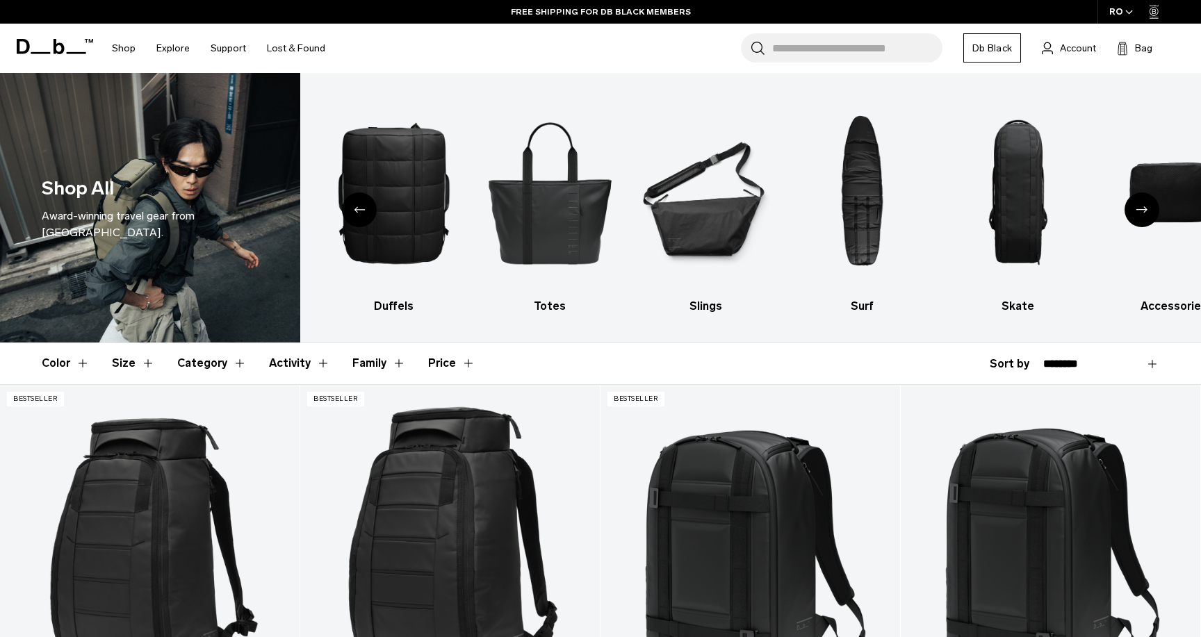
click at [133, 365] on button "Size" at bounding box center [133, 363] width 43 height 40
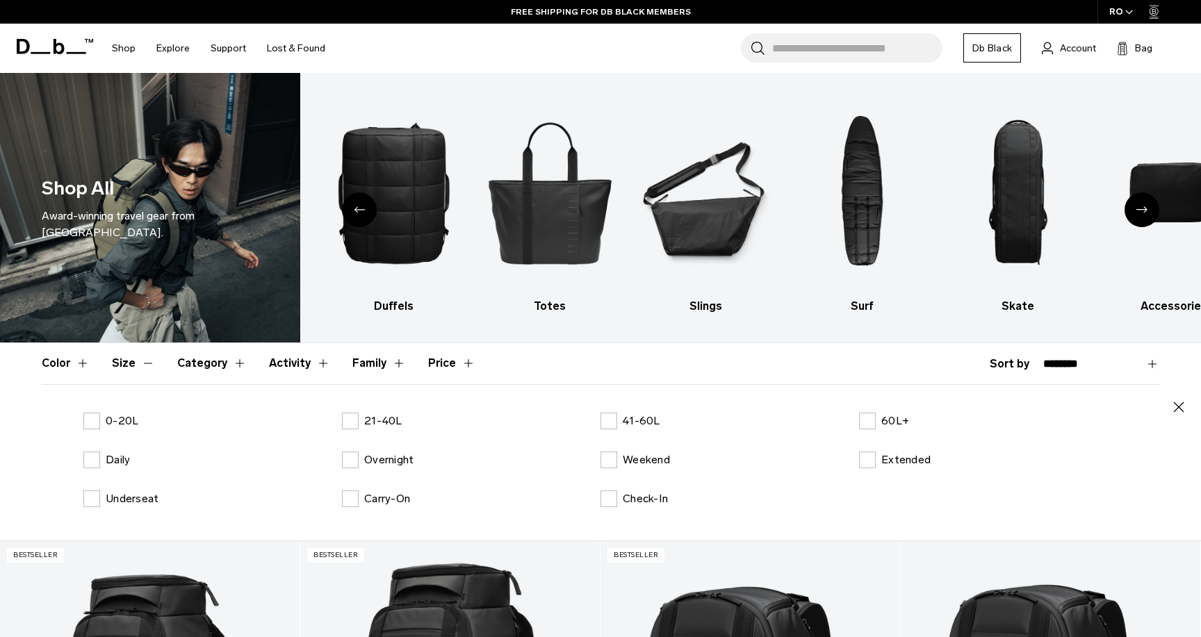
click at [133, 364] on button "Size" at bounding box center [133, 363] width 43 height 40
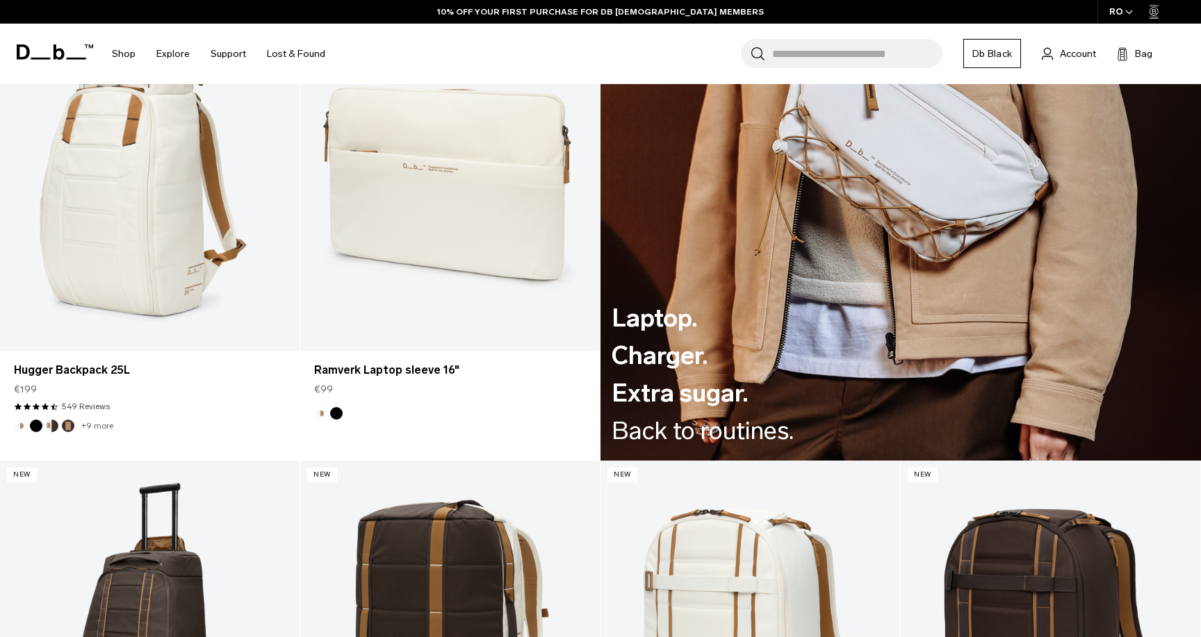
scroll to position [1815, 0]
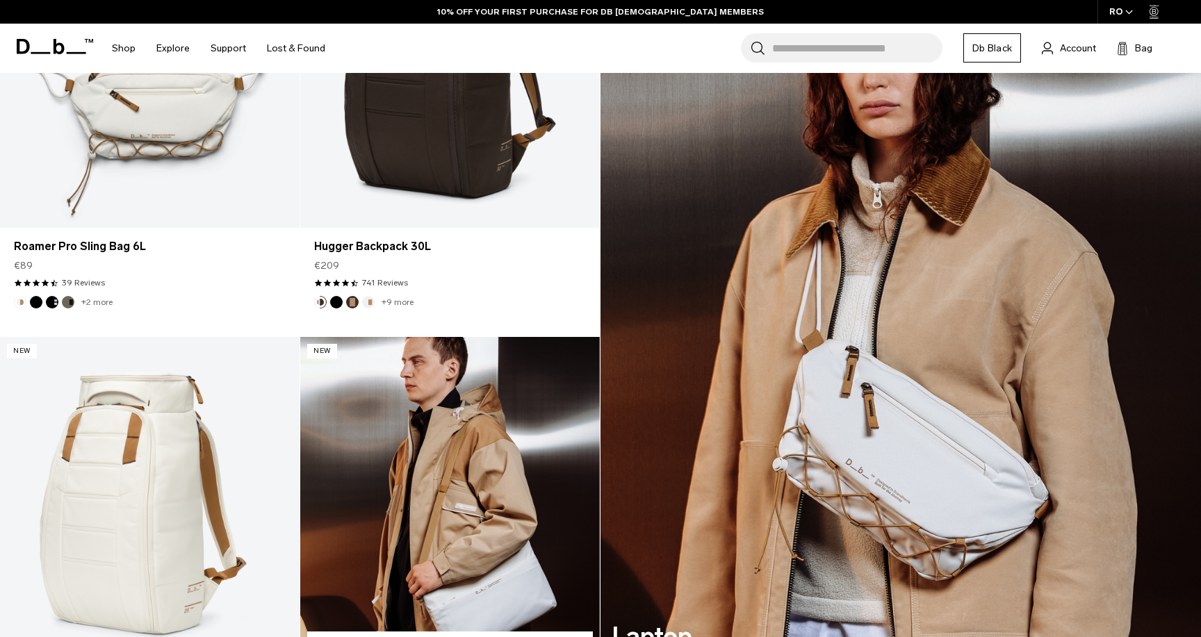
click at [547, 509] on link "Ramverk Laptop sleeve 16" at bounding box center [449, 503] width 299 height 333
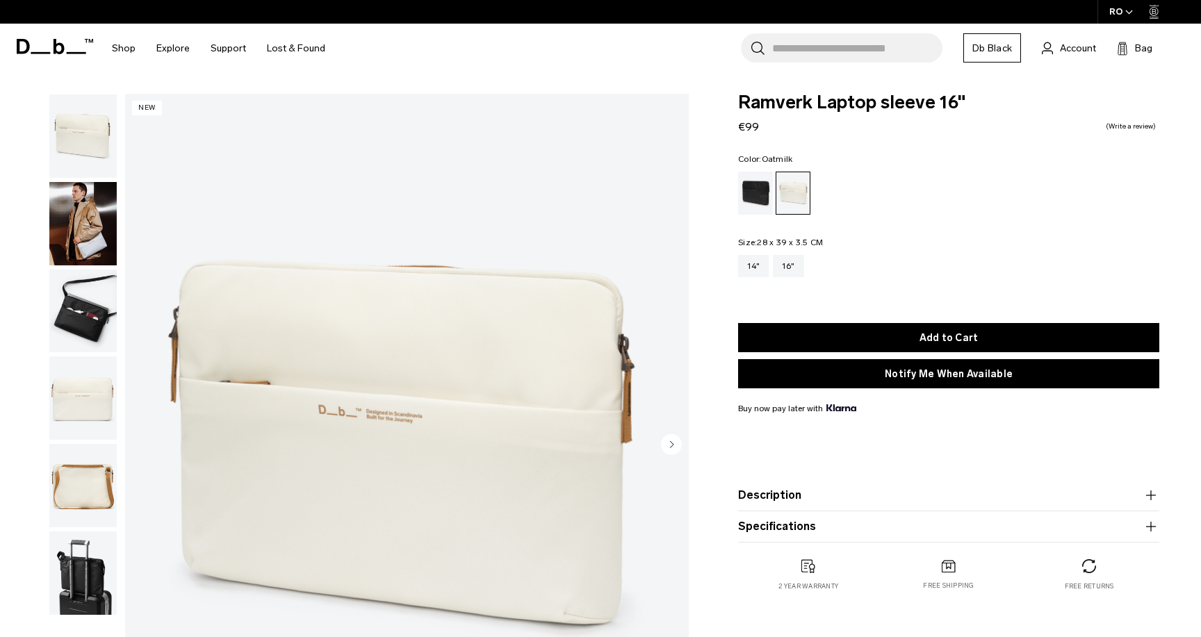
click at [98, 249] on img "button" at bounding box center [82, 223] width 67 height 83
click at [95, 299] on img "button" at bounding box center [82, 311] width 67 height 83
click at [95, 387] on img "button" at bounding box center [82, 397] width 67 height 83
click at [76, 487] on img "button" at bounding box center [82, 485] width 67 height 83
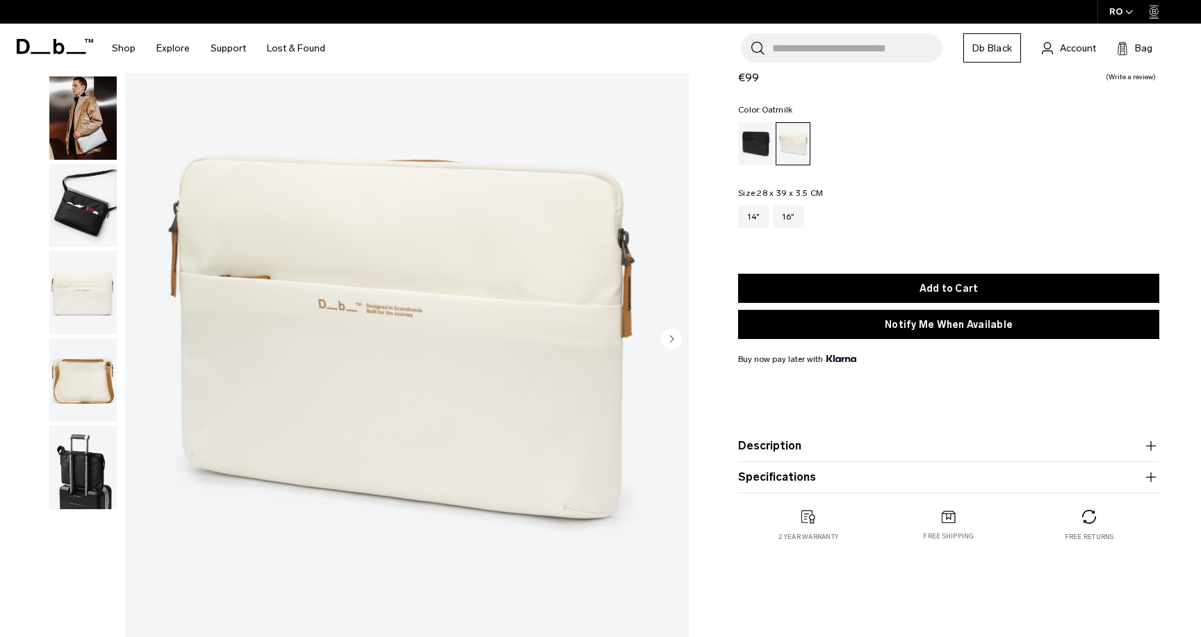
scroll to position [132, 0]
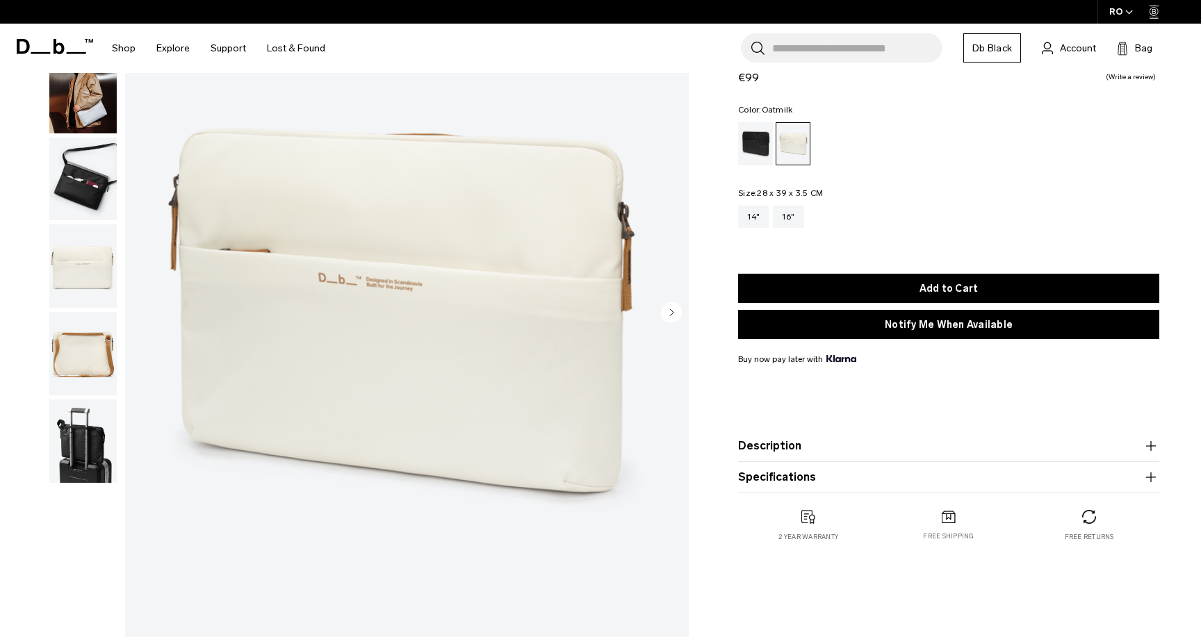
click at [81, 435] on img "button" at bounding box center [82, 441] width 67 height 83
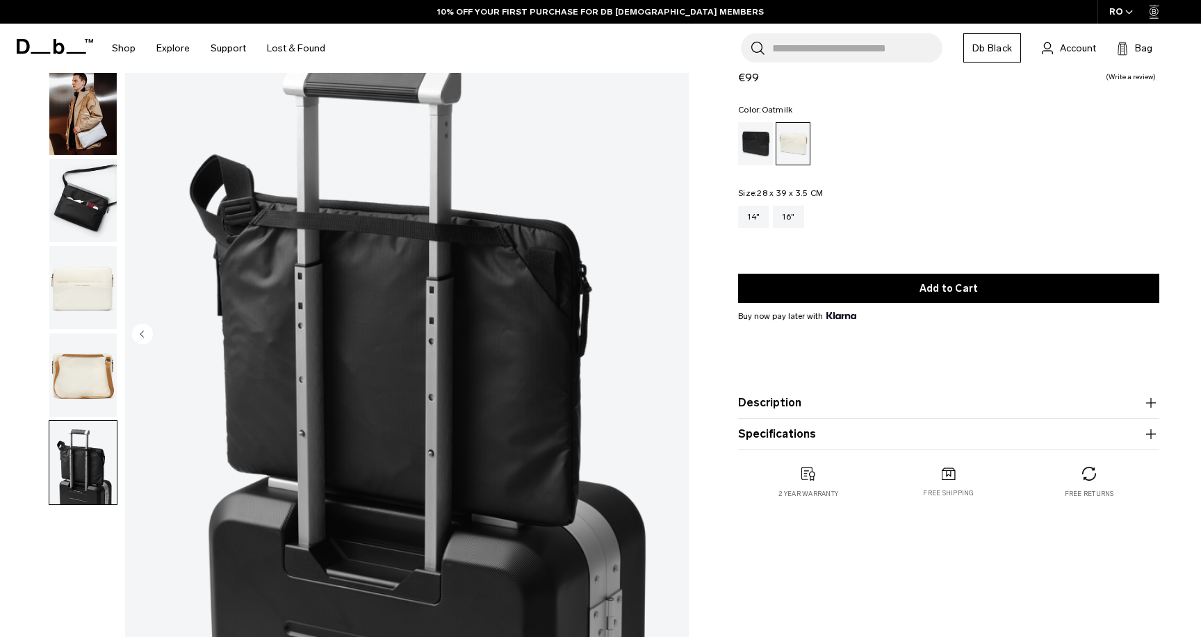
scroll to position [107, 0]
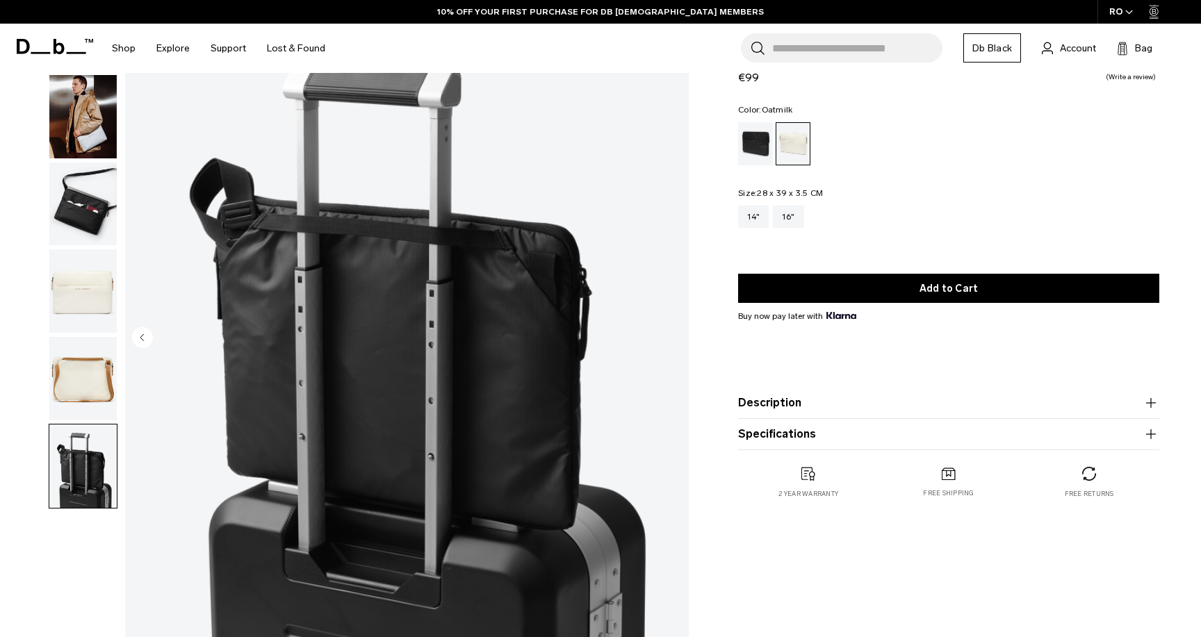
click at [83, 377] on img "button" at bounding box center [82, 378] width 67 height 83
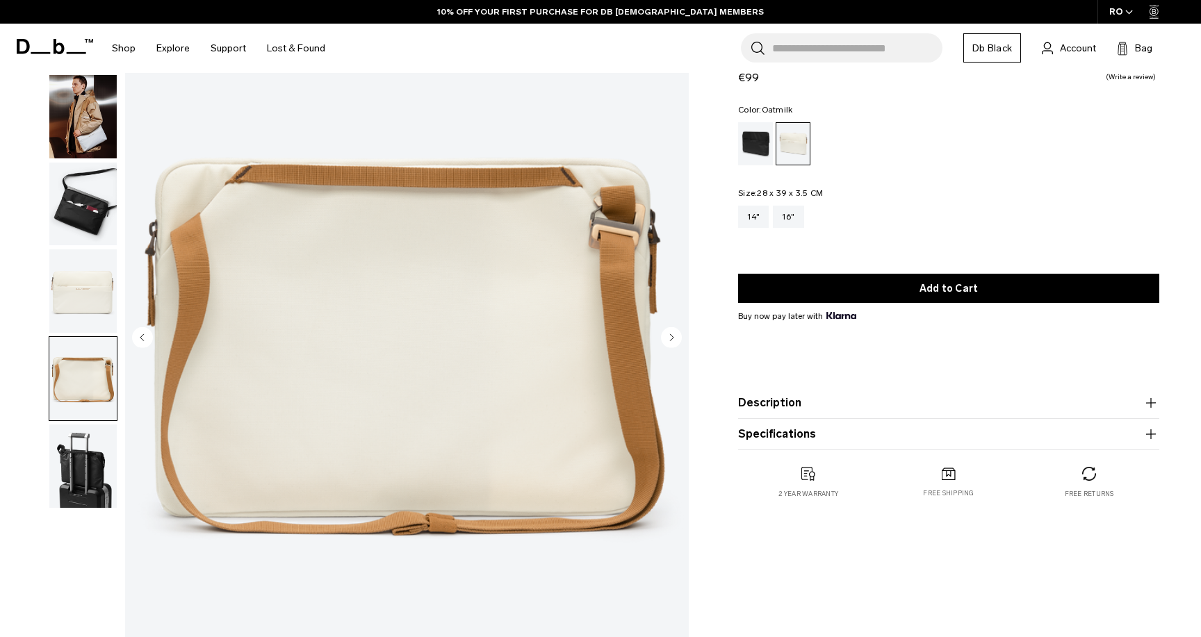
click at [92, 304] on img "button" at bounding box center [82, 290] width 67 height 83
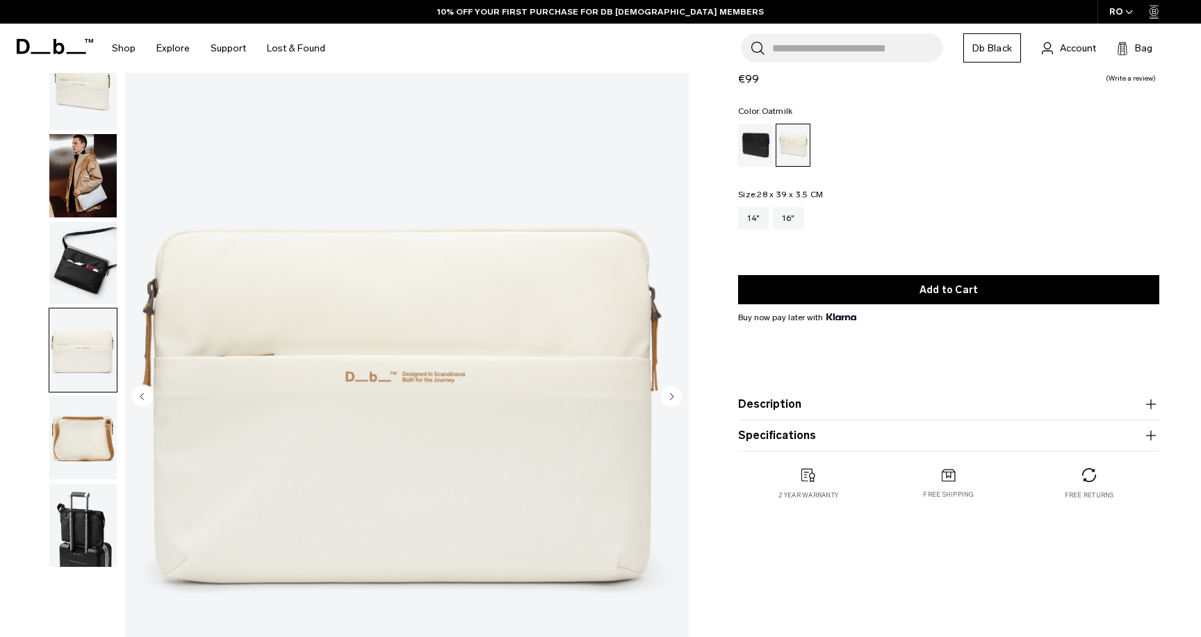
scroll to position [26, 0]
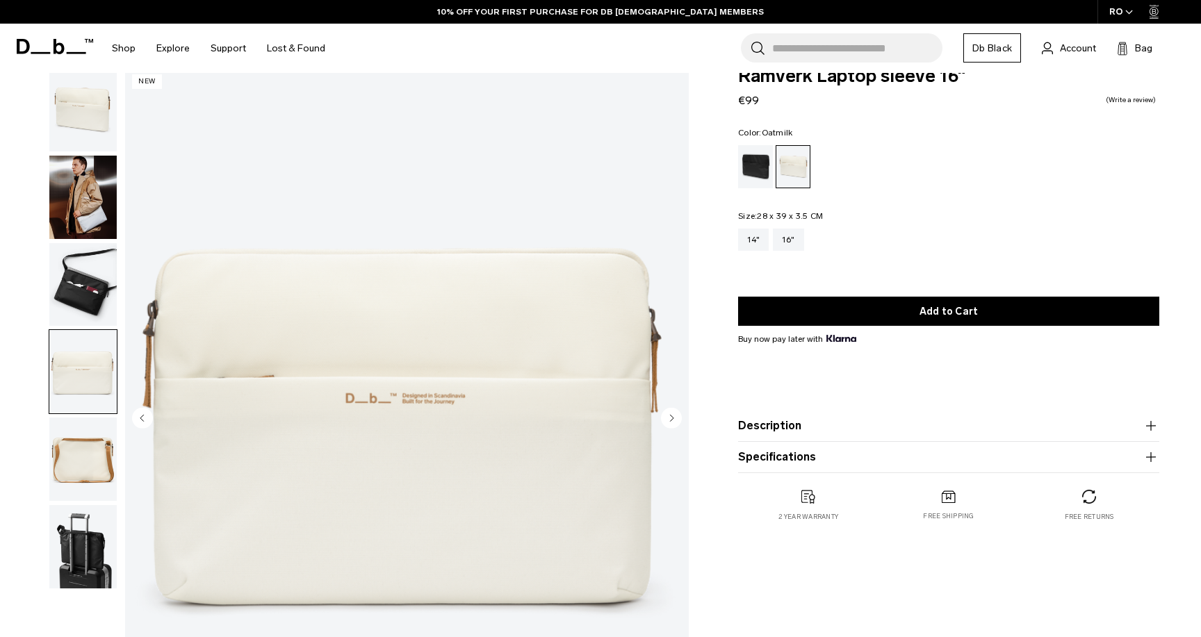
click at [92, 304] on img "button" at bounding box center [82, 284] width 67 height 83
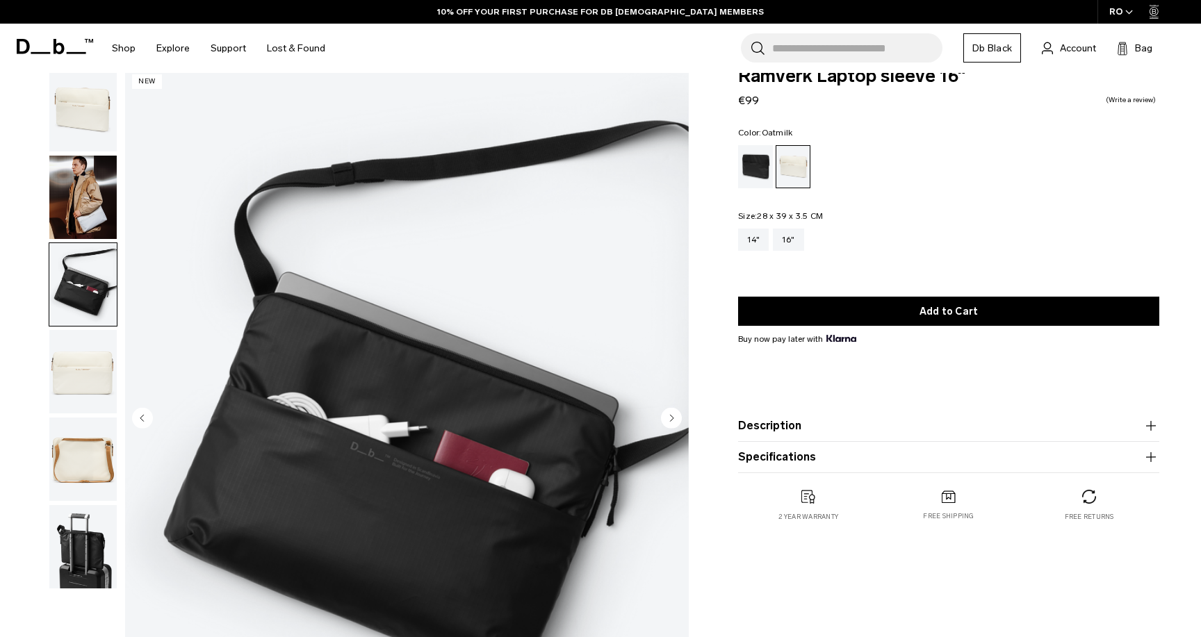
click at [92, 195] on img "button" at bounding box center [82, 197] width 67 height 83
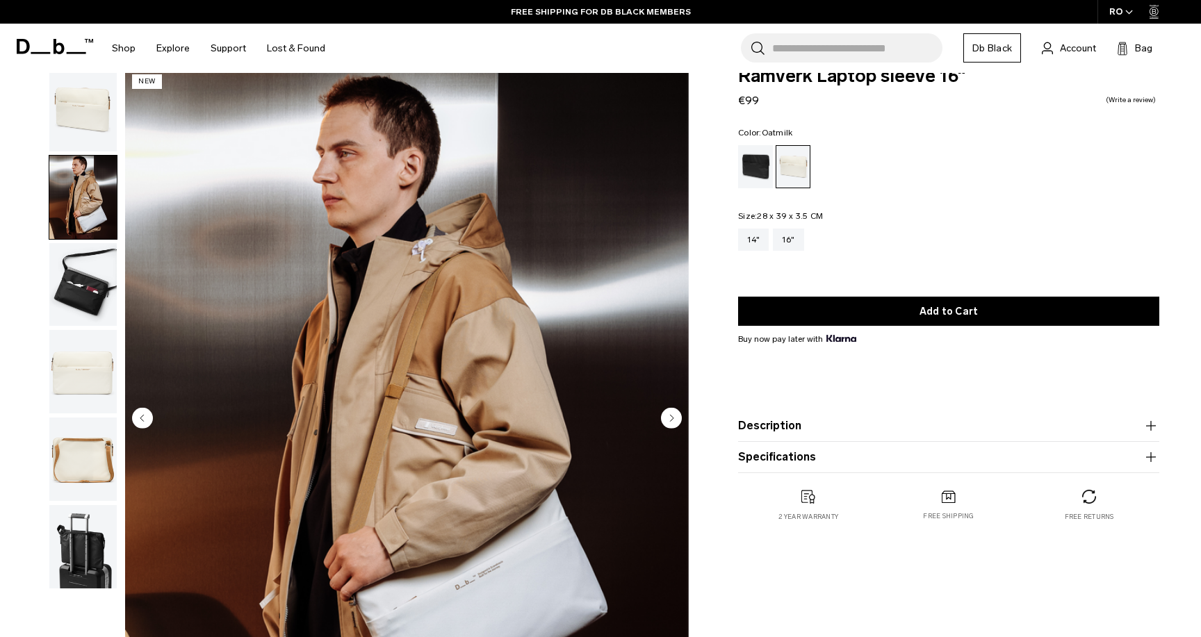
click at [86, 265] on img "button" at bounding box center [82, 284] width 67 height 83
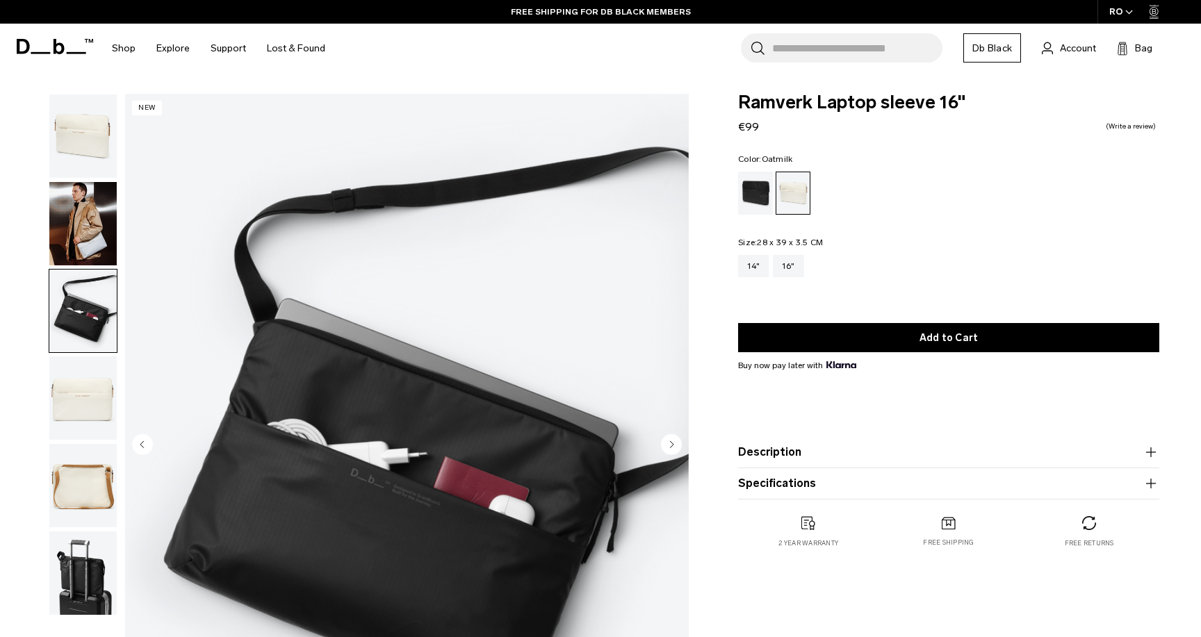
scroll to position [0, 0]
click at [81, 197] on img "button" at bounding box center [82, 223] width 67 height 83
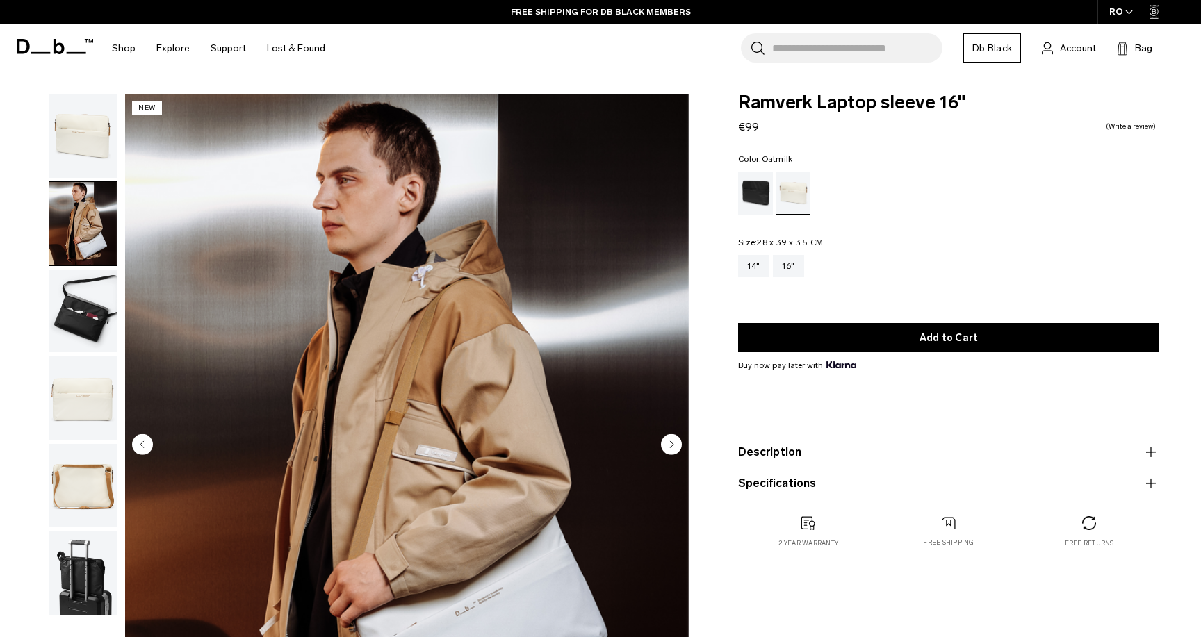
click at [79, 154] on img "button" at bounding box center [82, 136] width 67 height 83
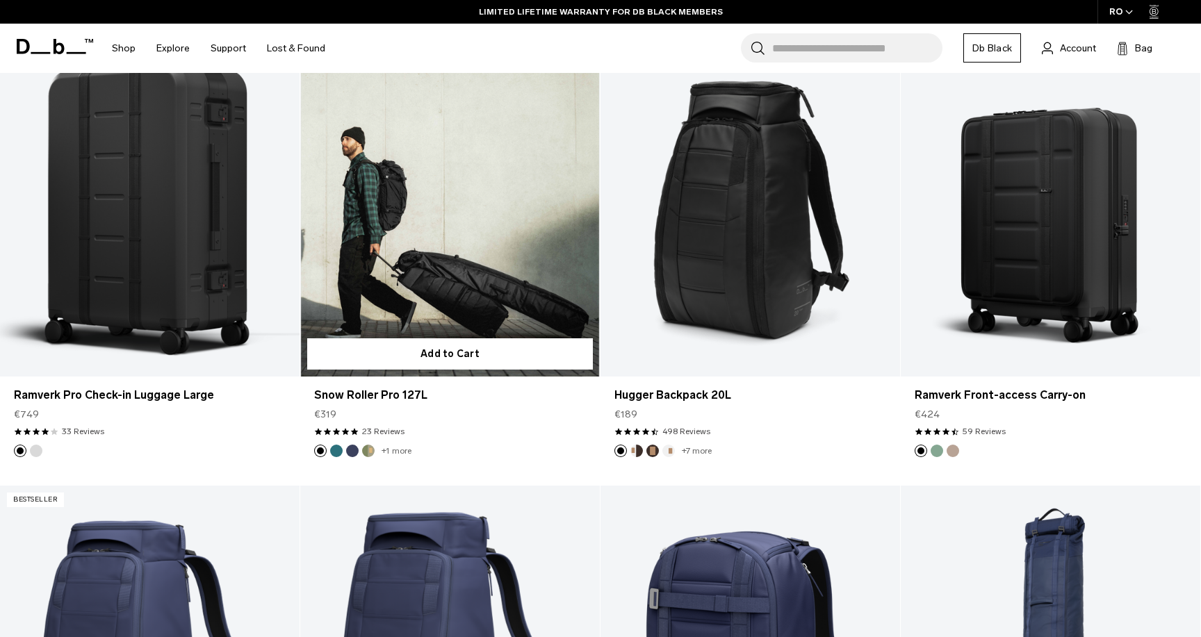
scroll to position [3413, 0]
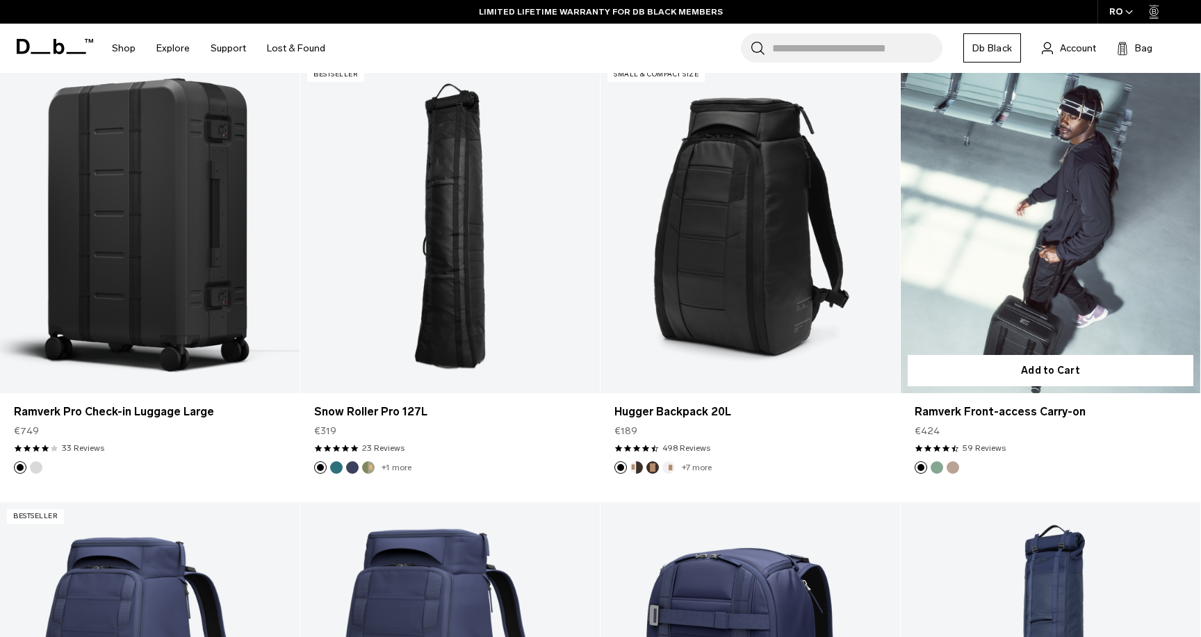
click at [996, 236] on link "Ramverk Front-access Carry-on" at bounding box center [1050, 226] width 299 height 333
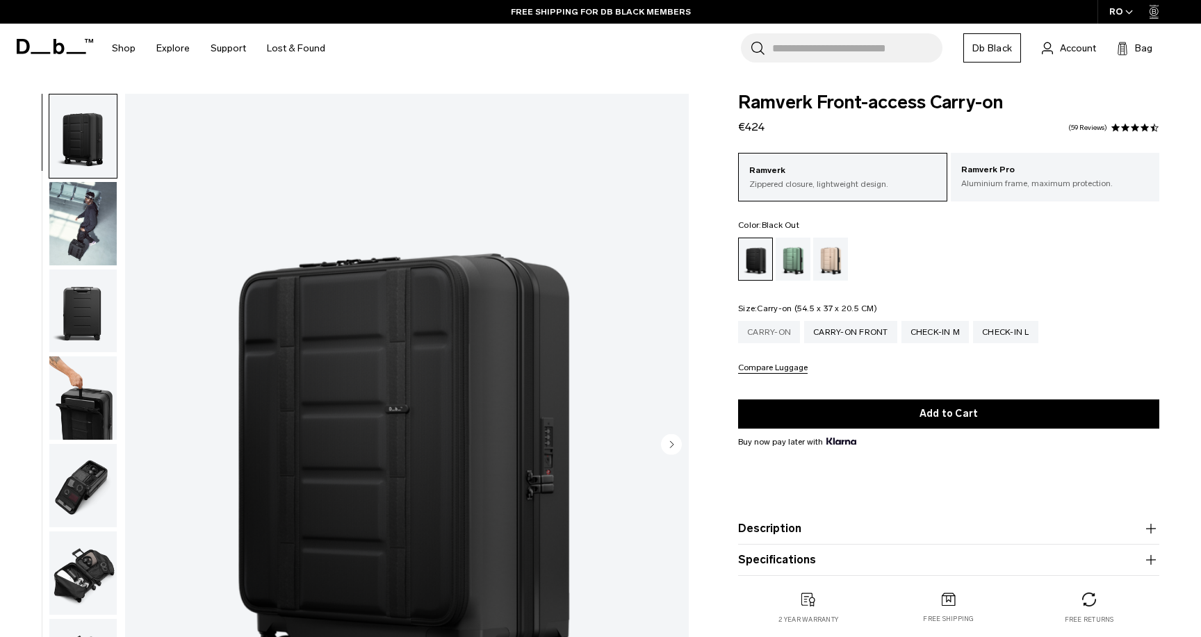
click at [773, 331] on div "Carry-on" at bounding box center [769, 332] width 62 height 22
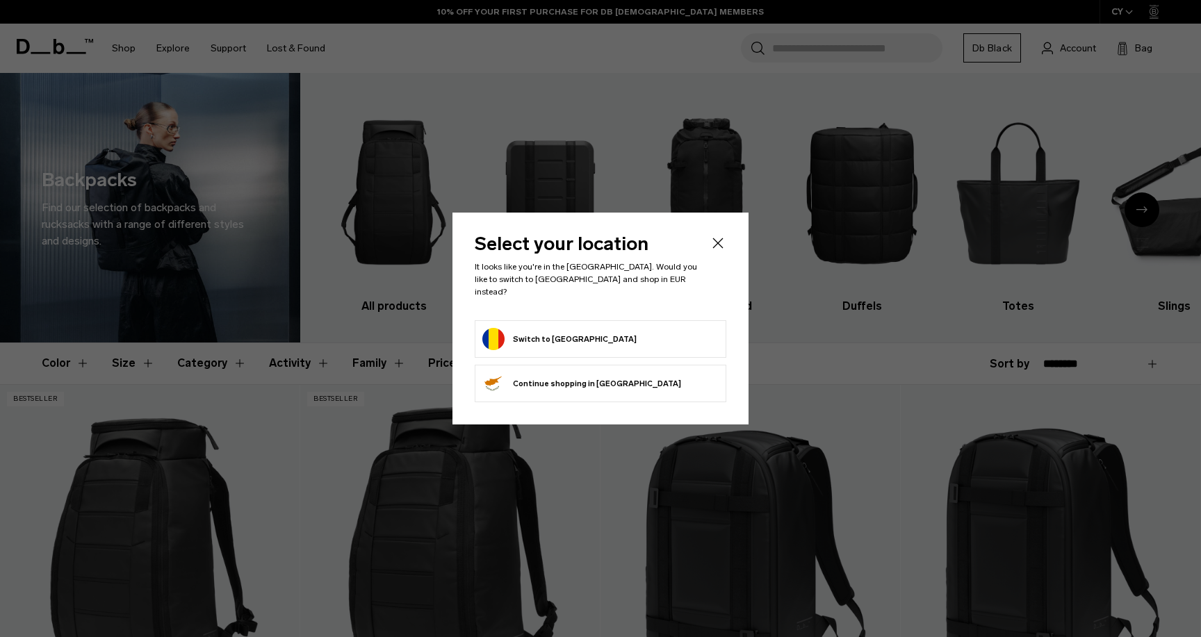
click at [548, 331] on button "Switch to Romania" at bounding box center [559, 339] width 154 height 22
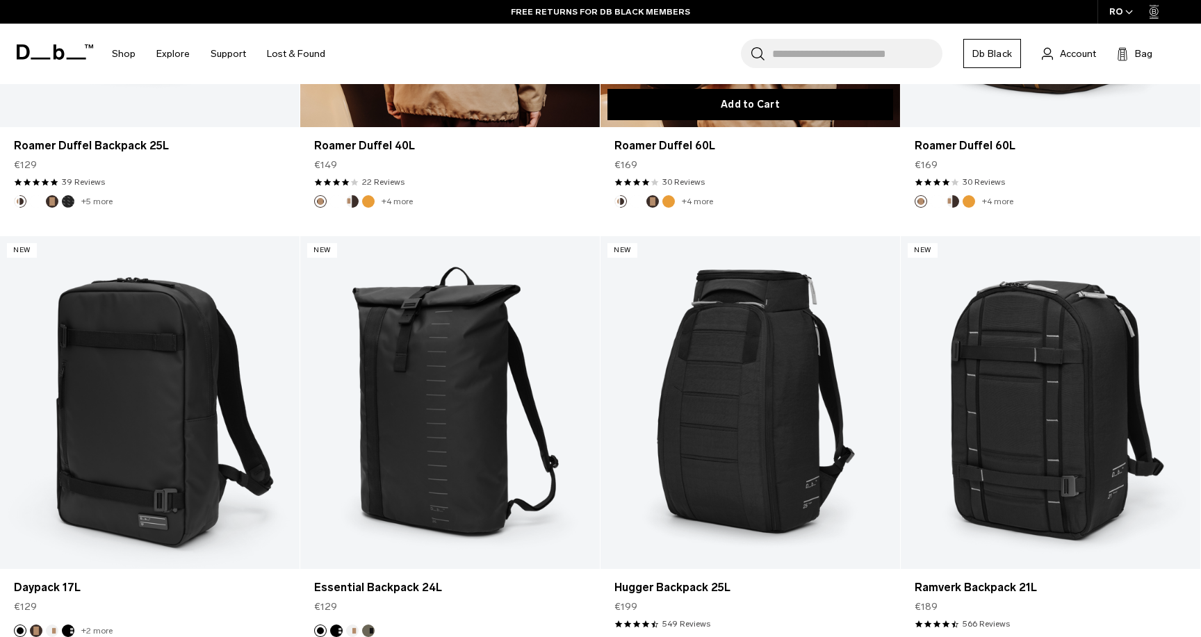
scroll to position [1586, 0]
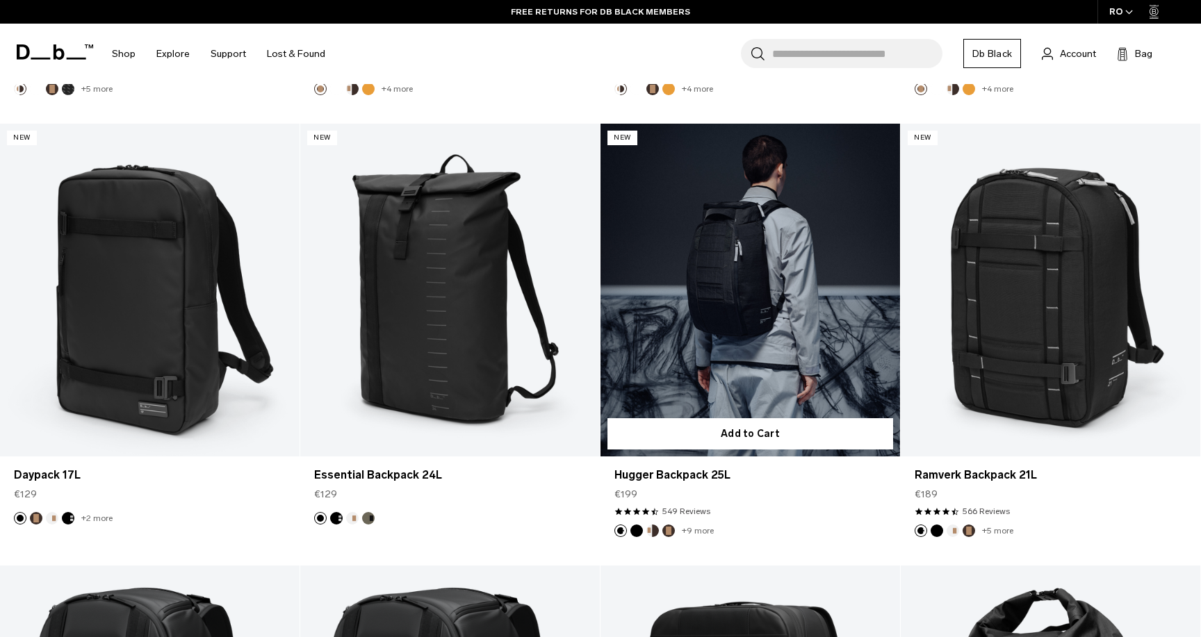
click at [816, 251] on link "Hugger Backpack 25L" at bounding box center [749, 290] width 299 height 333
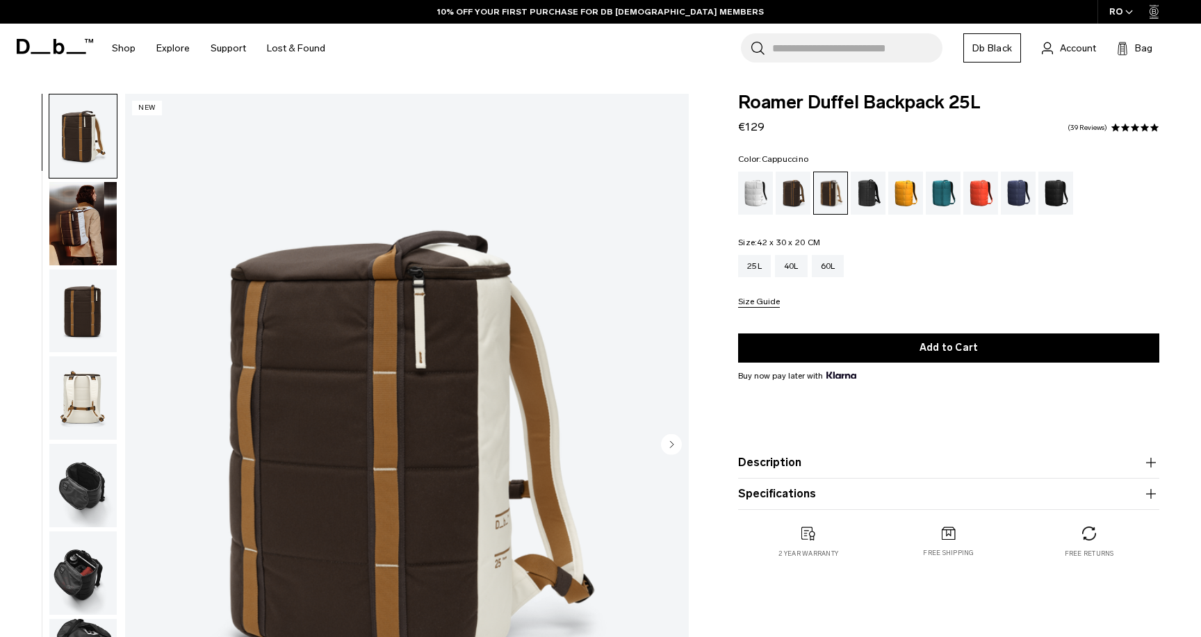
click at [99, 245] on img "button" at bounding box center [82, 223] width 67 height 83
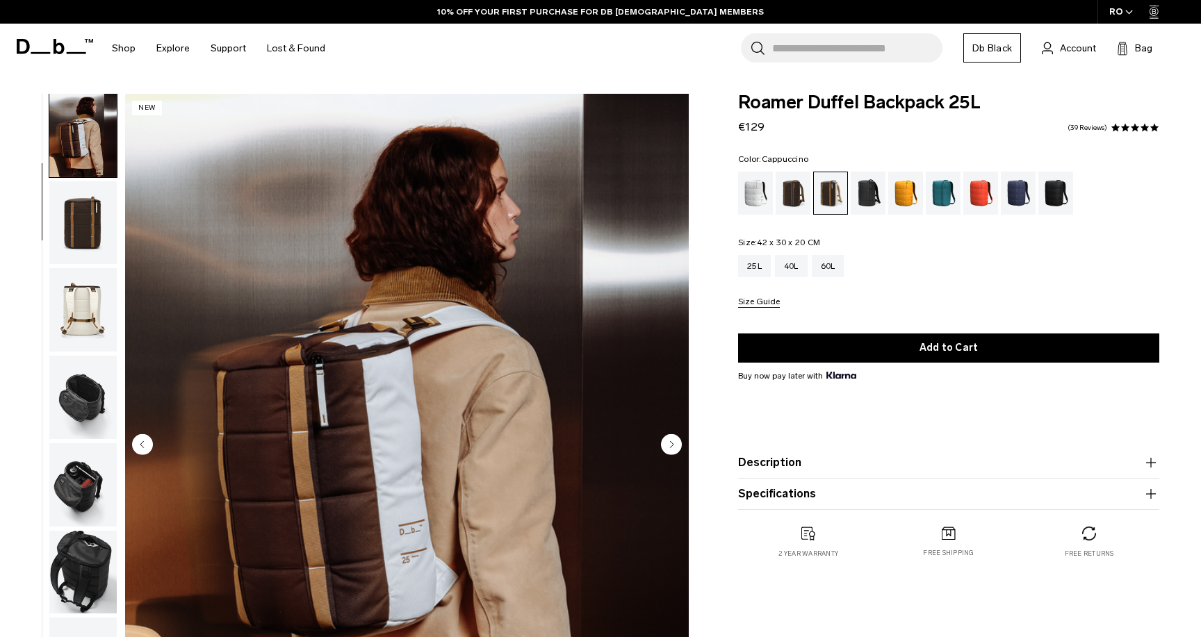
click at [92, 241] on img "button" at bounding box center [82, 222] width 67 height 83
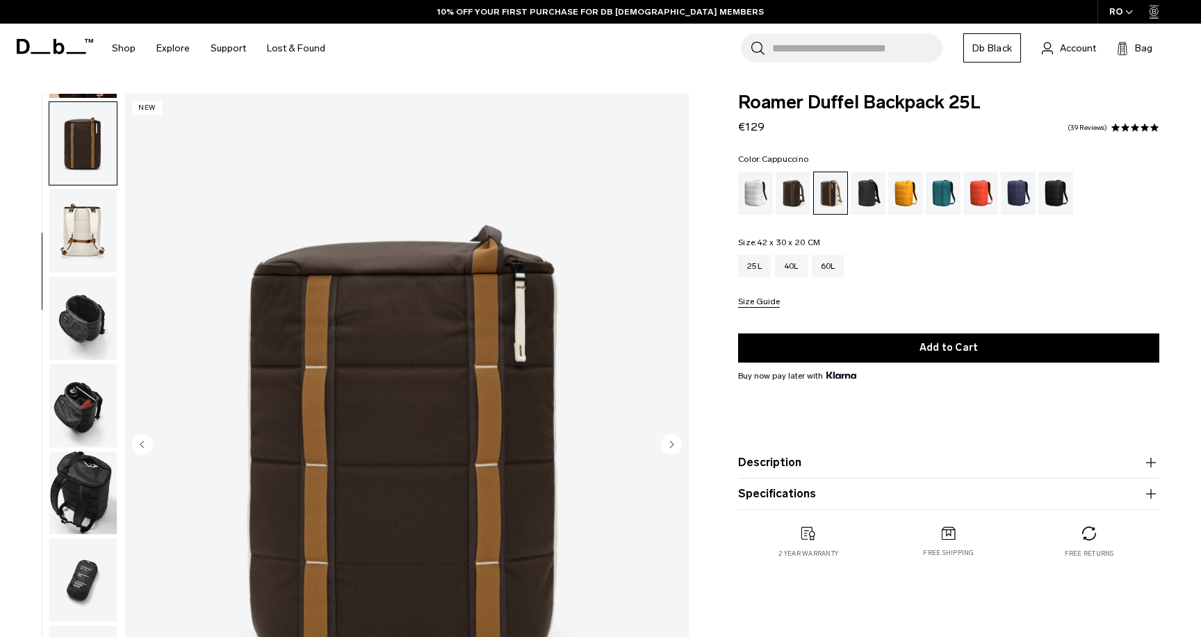
scroll to position [174, 0]
click at [92, 256] on img "button" at bounding box center [82, 230] width 67 height 83
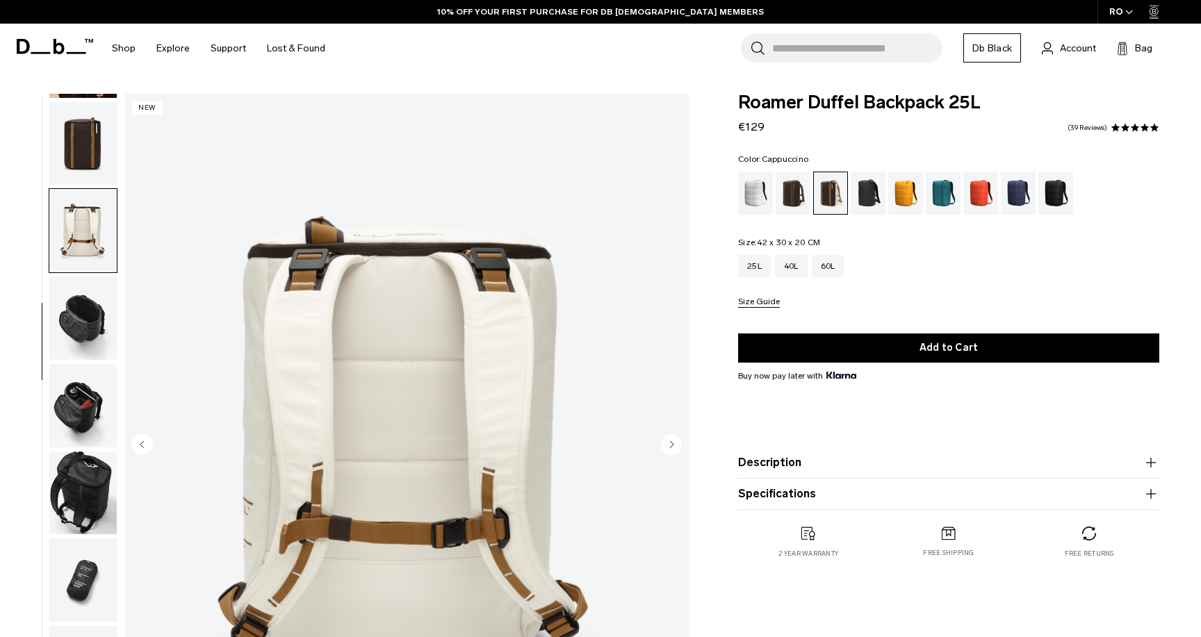
click at [88, 300] on img "button" at bounding box center [82, 318] width 67 height 83
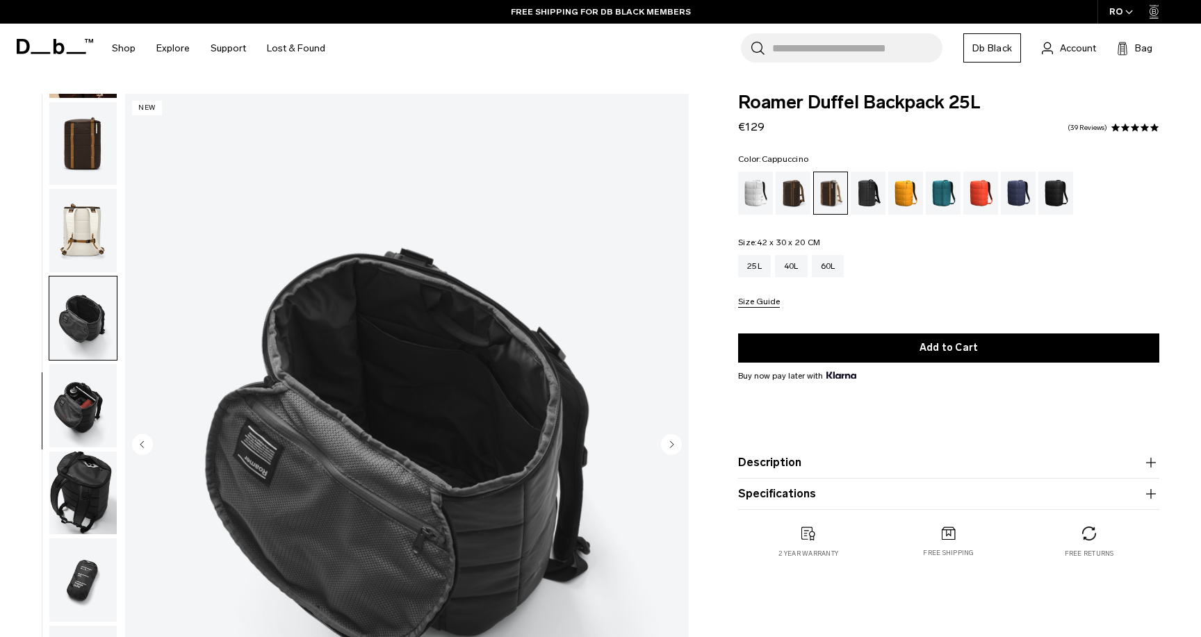
click at [74, 402] on img "button" at bounding box center [82, 405] width 67 height 83
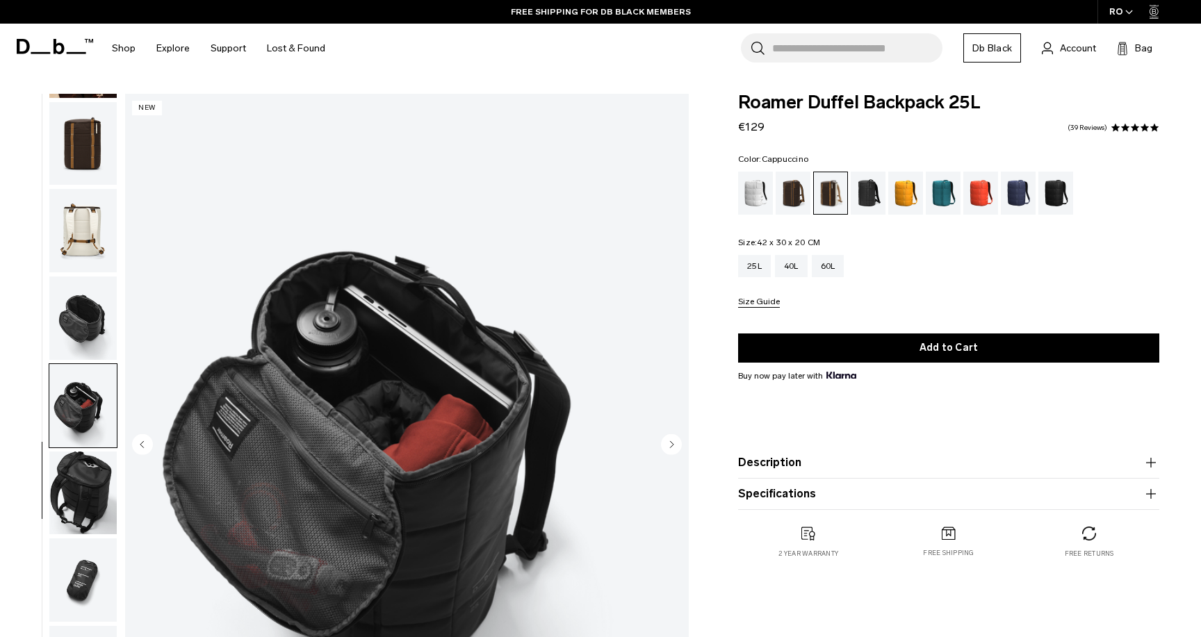
click at [78, 482] on img "button" at bounding box center [82, 493] width 67 height 83
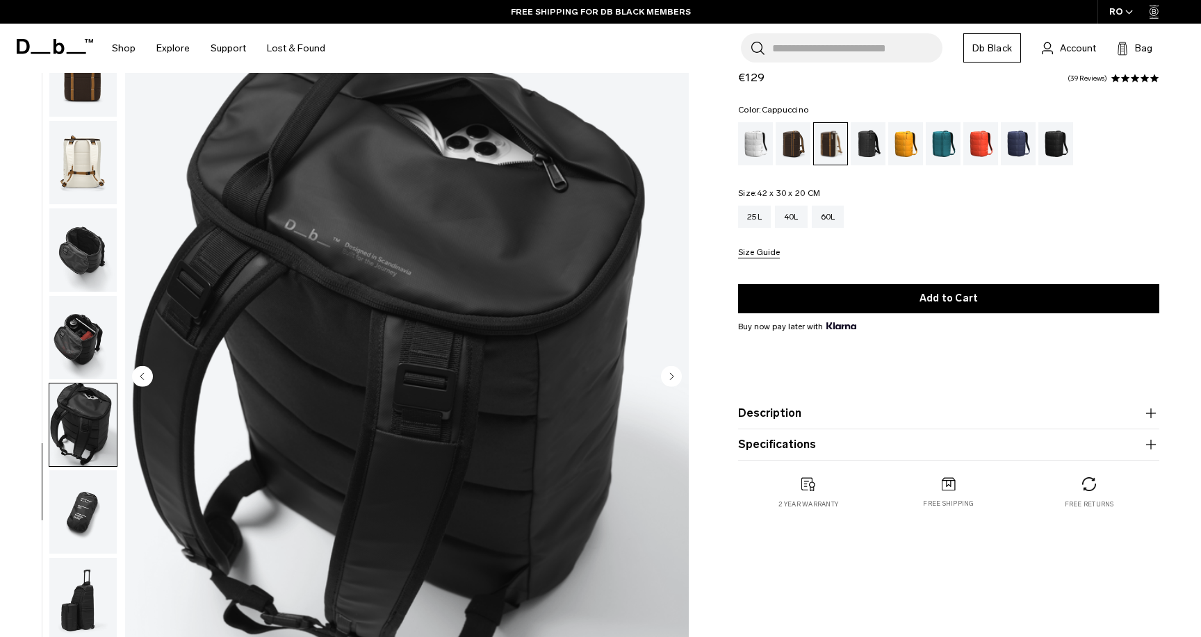
scroll to position [90, 0]
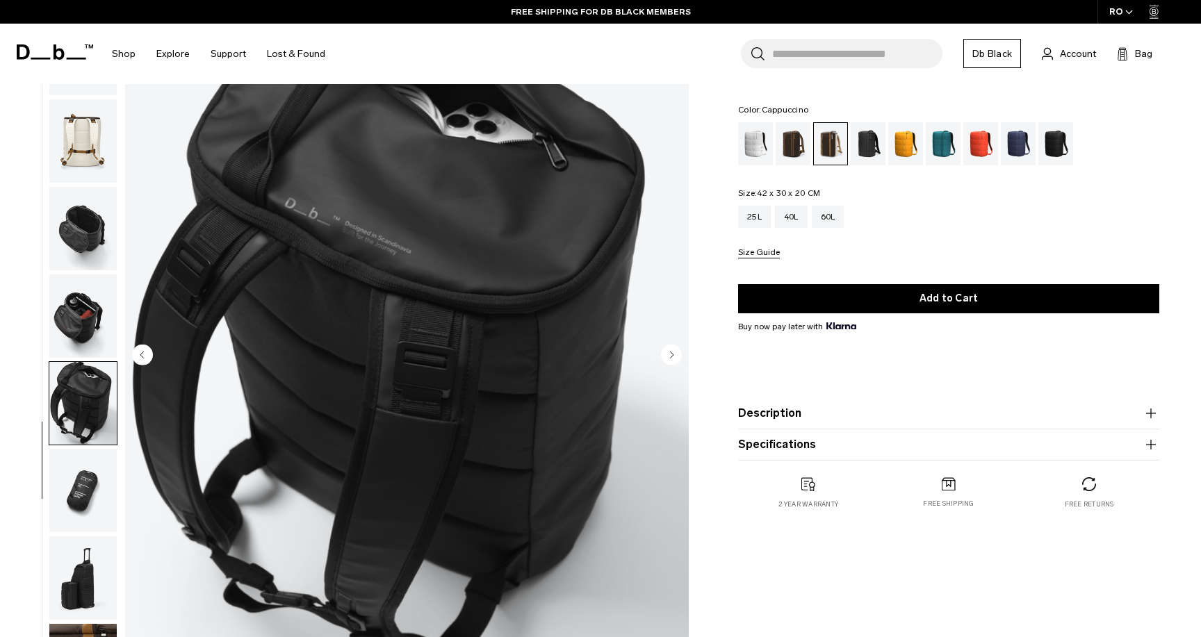
click at [85, 491] on img "button" at bounding box center [82, 490] width 67 height 83
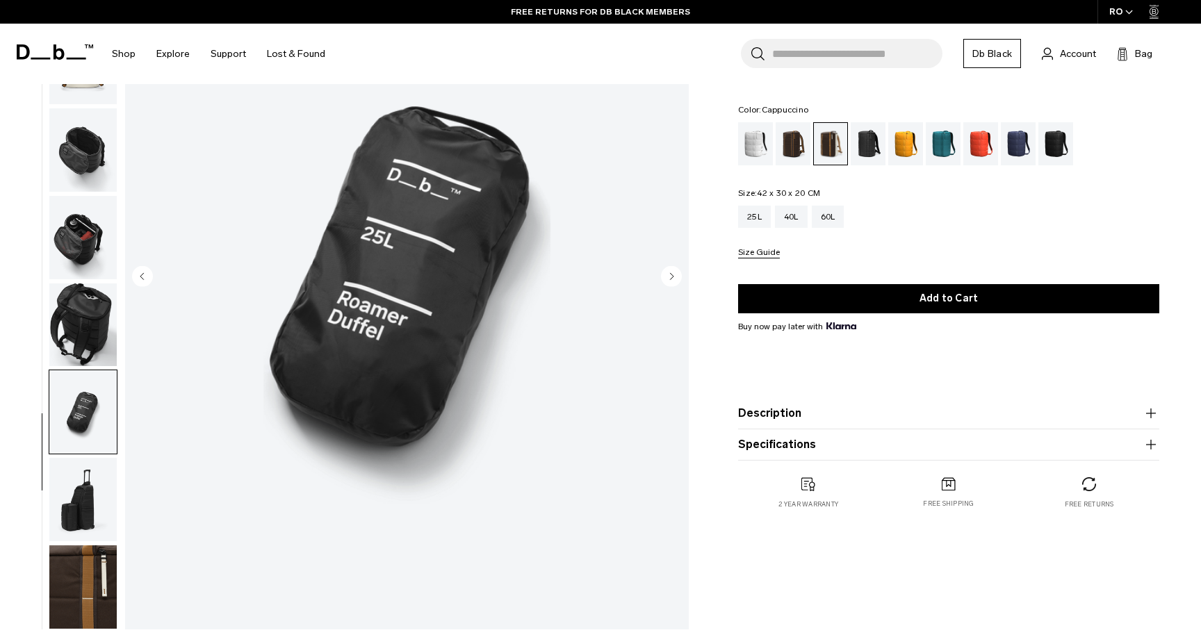
scroll to position [199, 0]
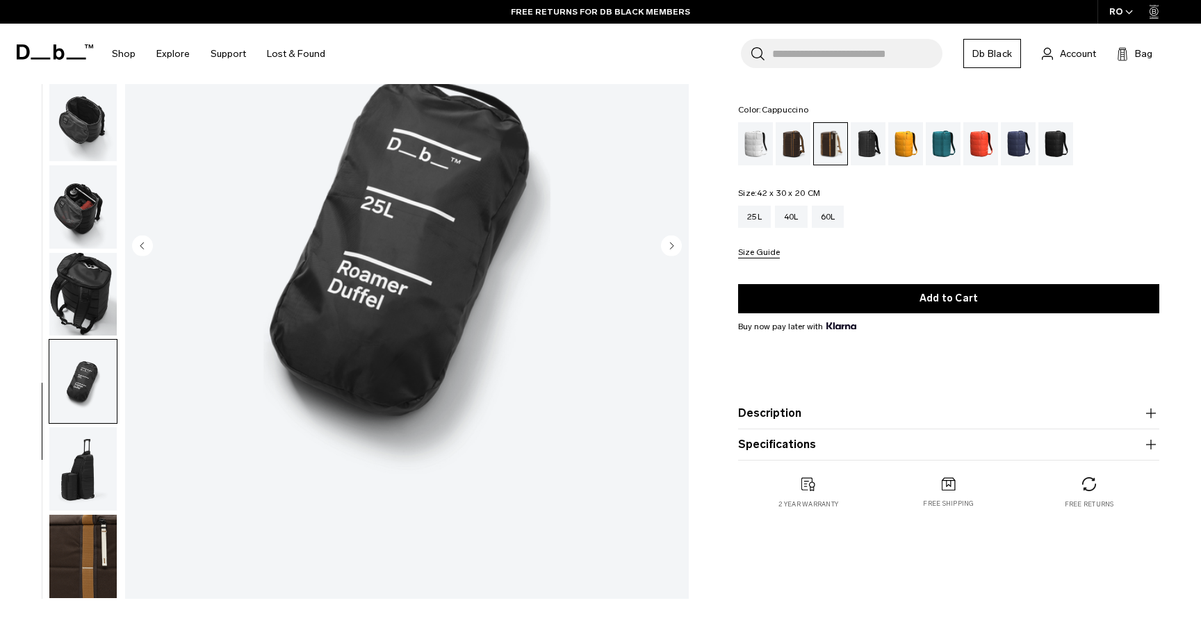
click at [84, 435] on img "button" at bounding box center [82, 468] width 67 height 83
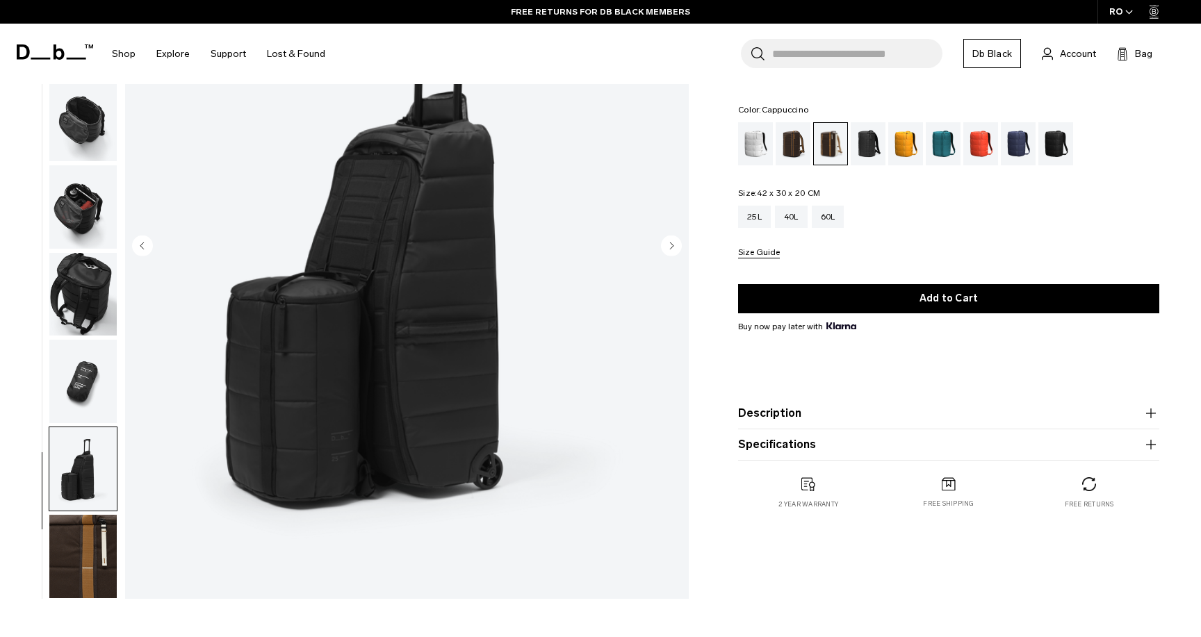
scroll to position [174, 0]
click at [77, 527] on img "button" at bounding box center [82, 556] width 67 height 83
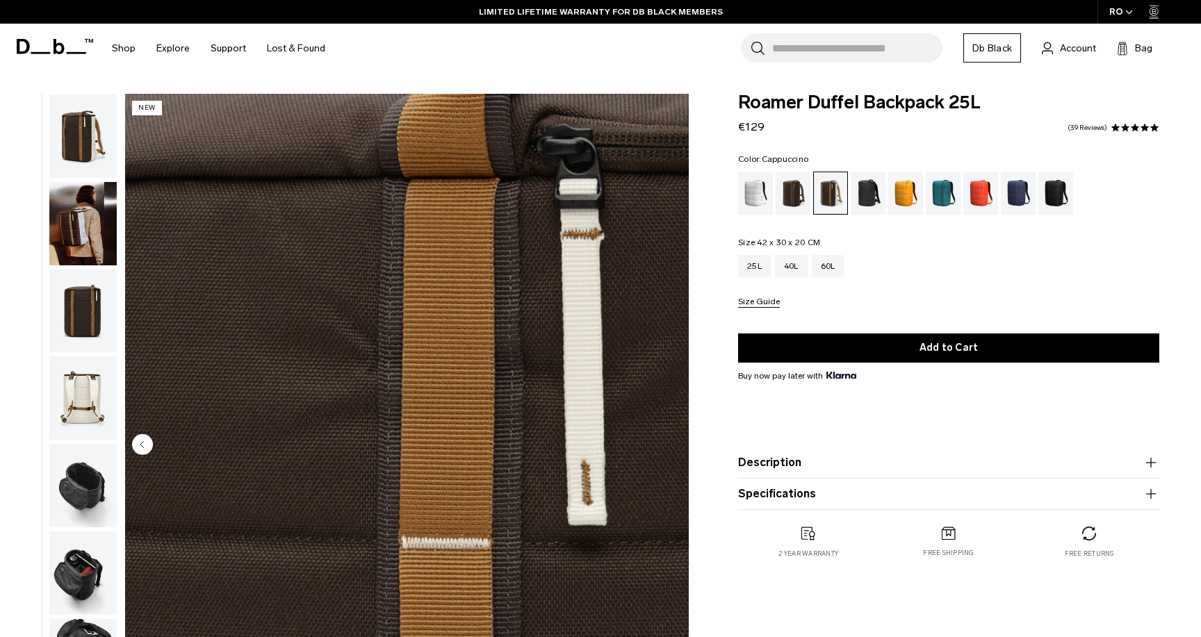
scroll to position [0, 0]
click at [80, 197] on img "button" at bounding box center [82, 223] width 67 height 83
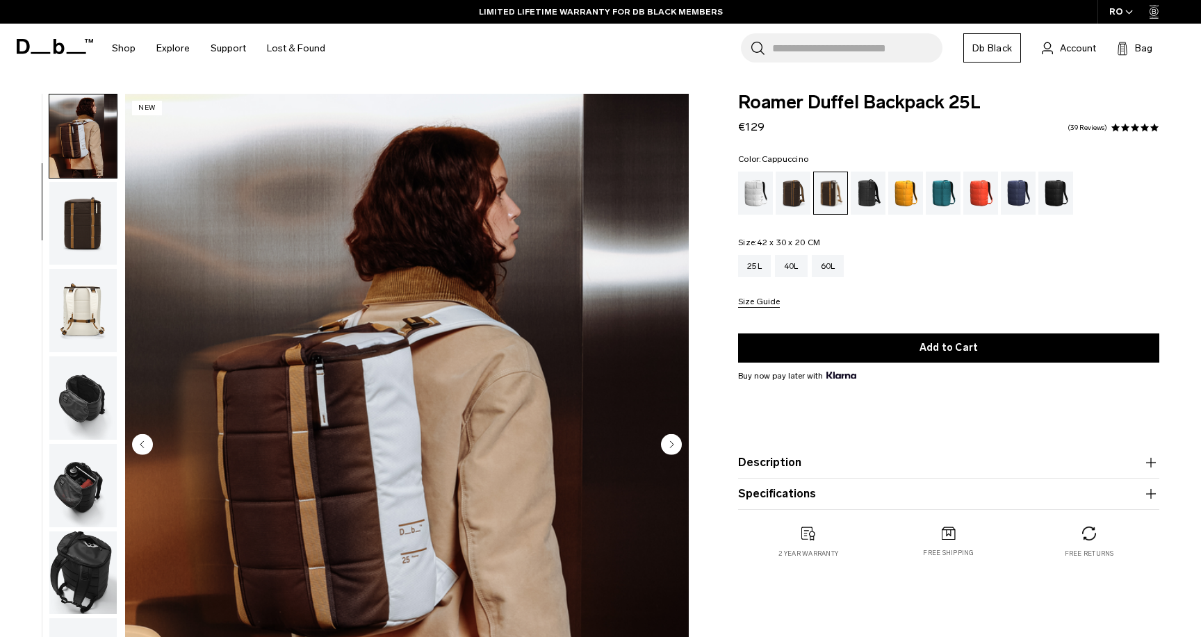
scroll to position [88, 0]
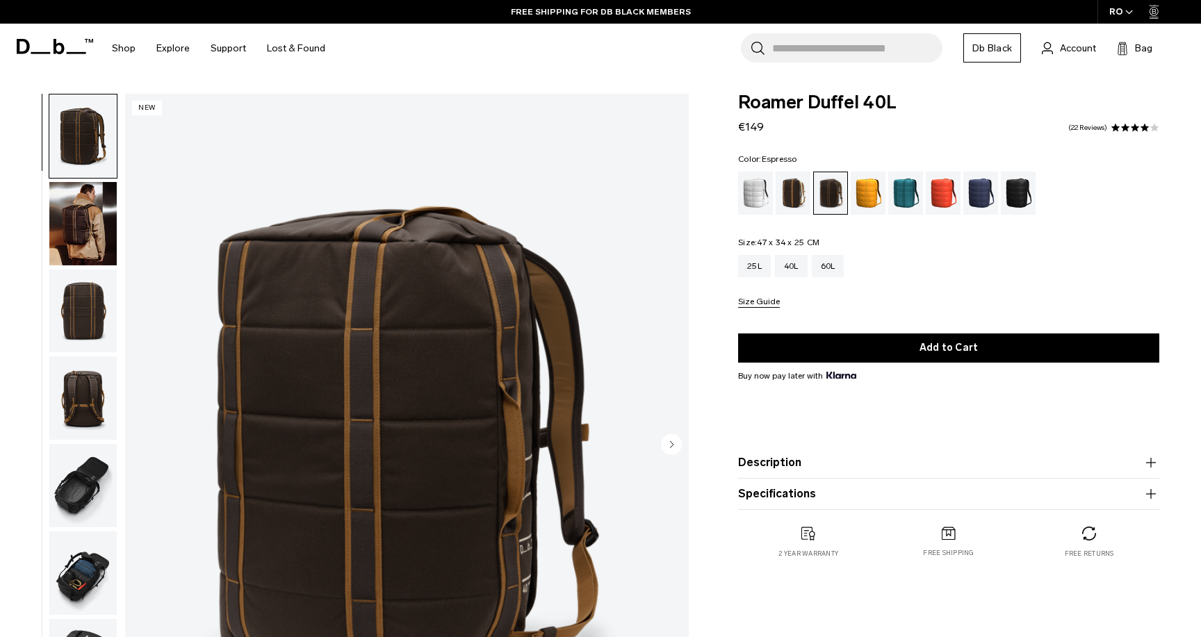
click at [93, 236] on img "button" at bounding box center [82, 223] width 67 height 83
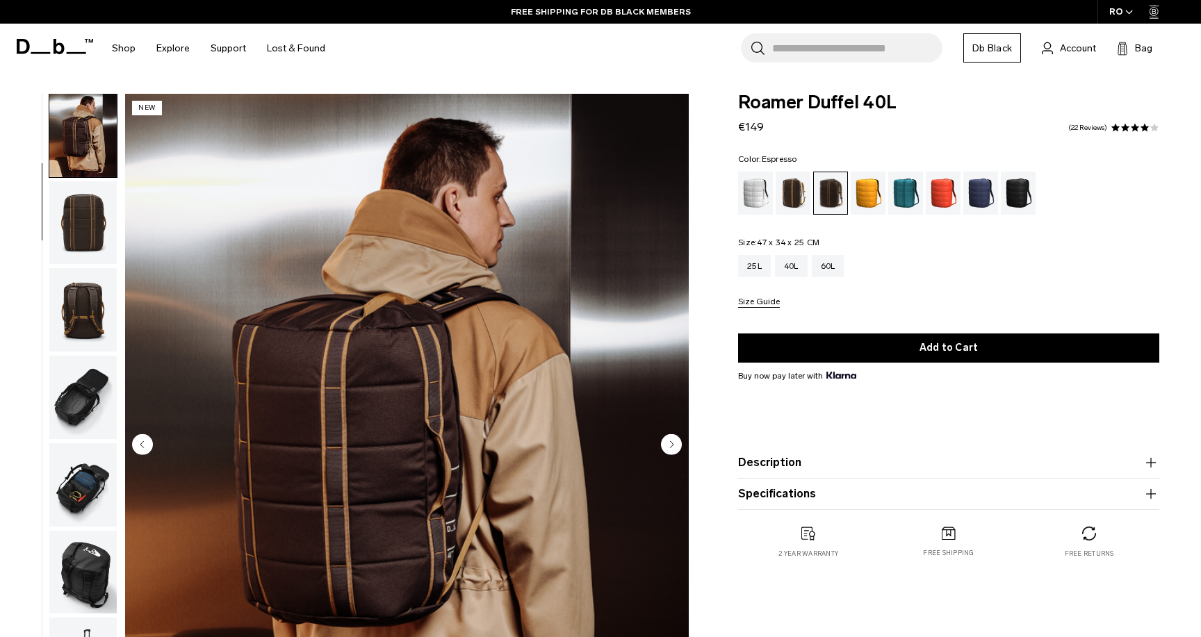
click at [83, 272] on img "button" at bounding box center [82, 309] width 67 height 83
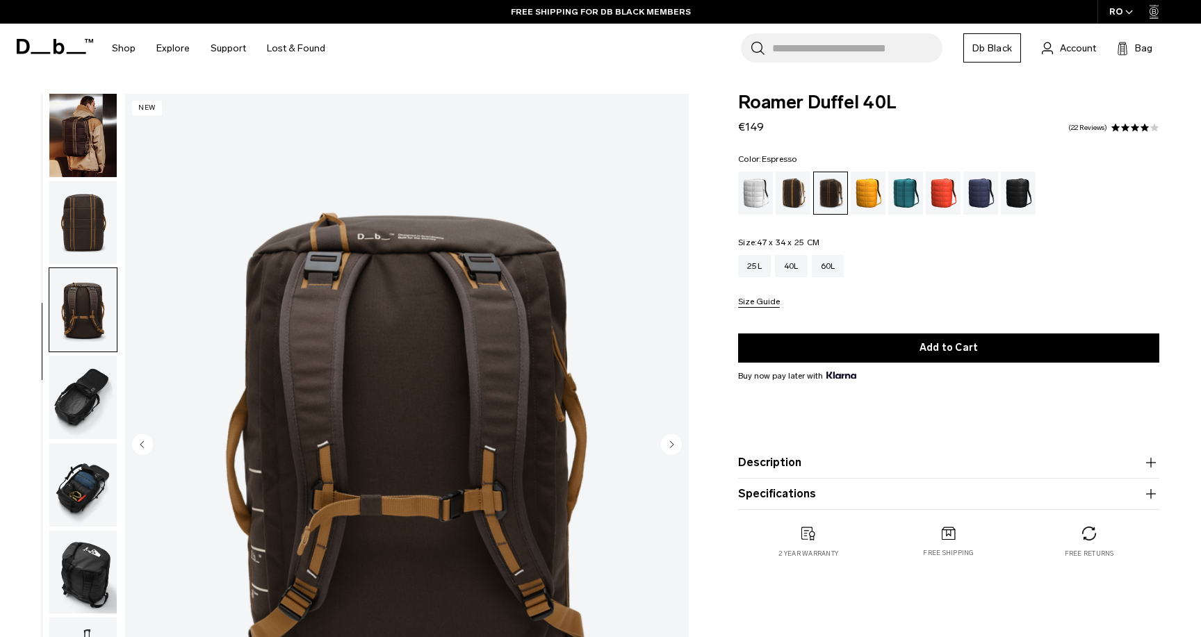
scroll to position [174, 0]
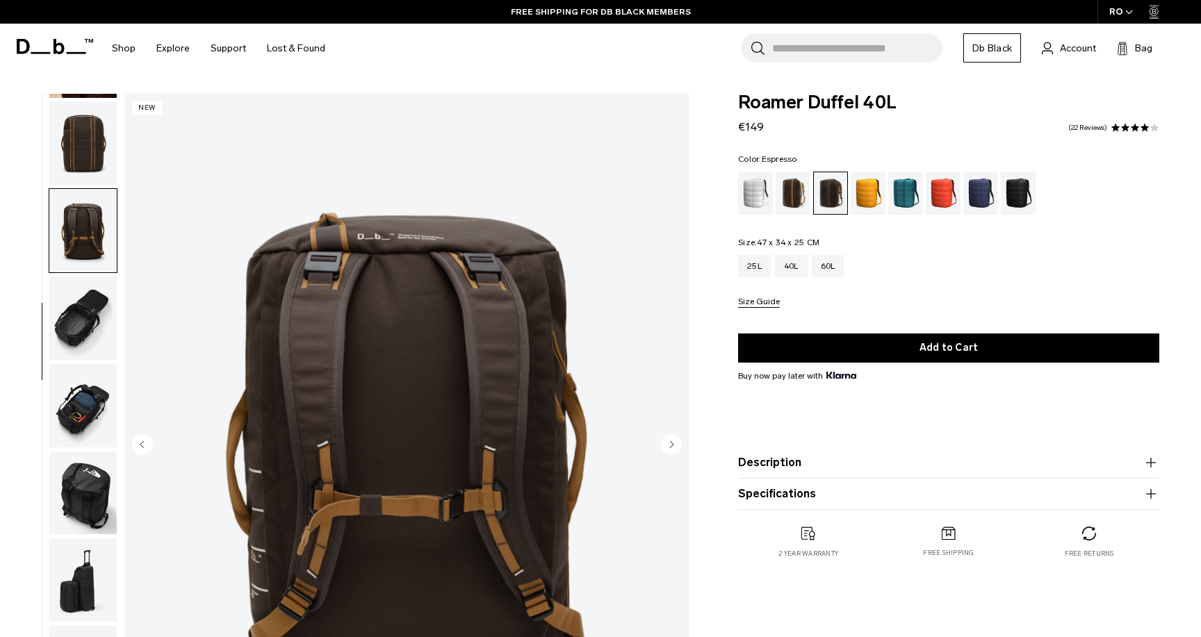
click at [79, 299] on img "button" at bounding box center [82, 318] width 67 height 83
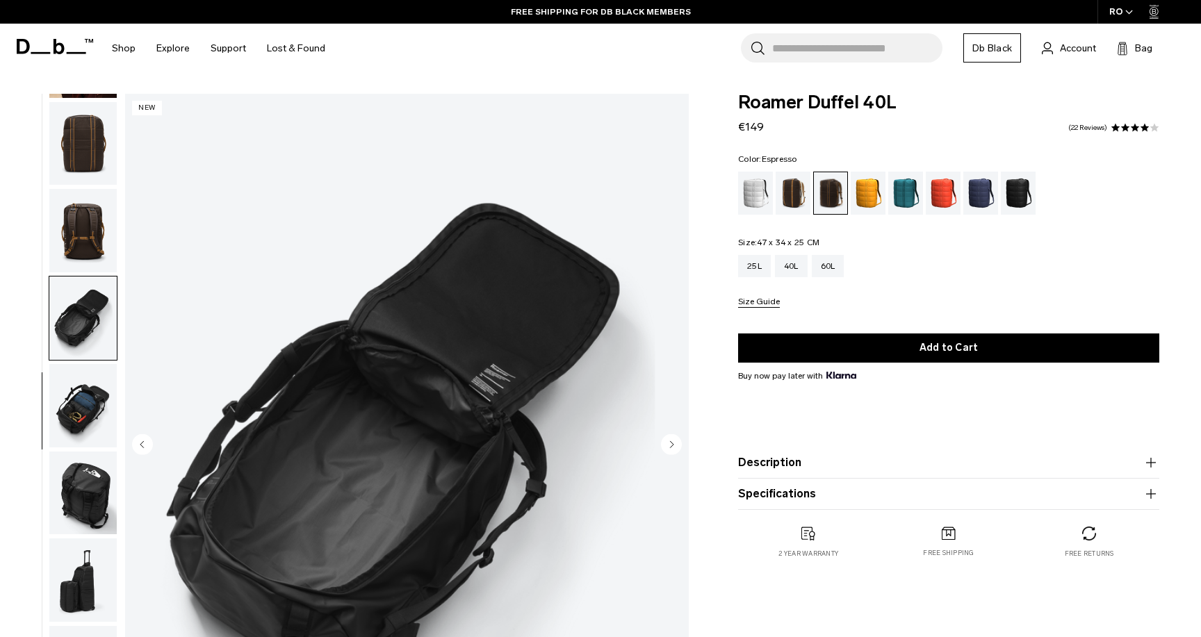
click at [72, 394] on img "button" at bounding box center [82, 405] width 67 height 83
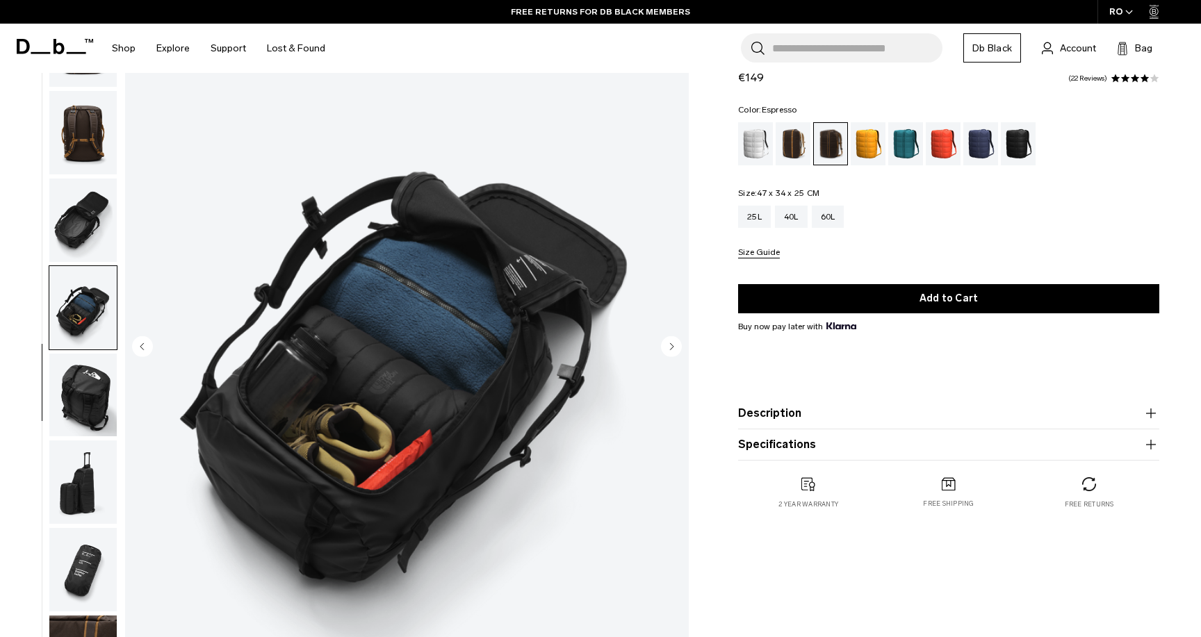
scroll to position [100, 0]
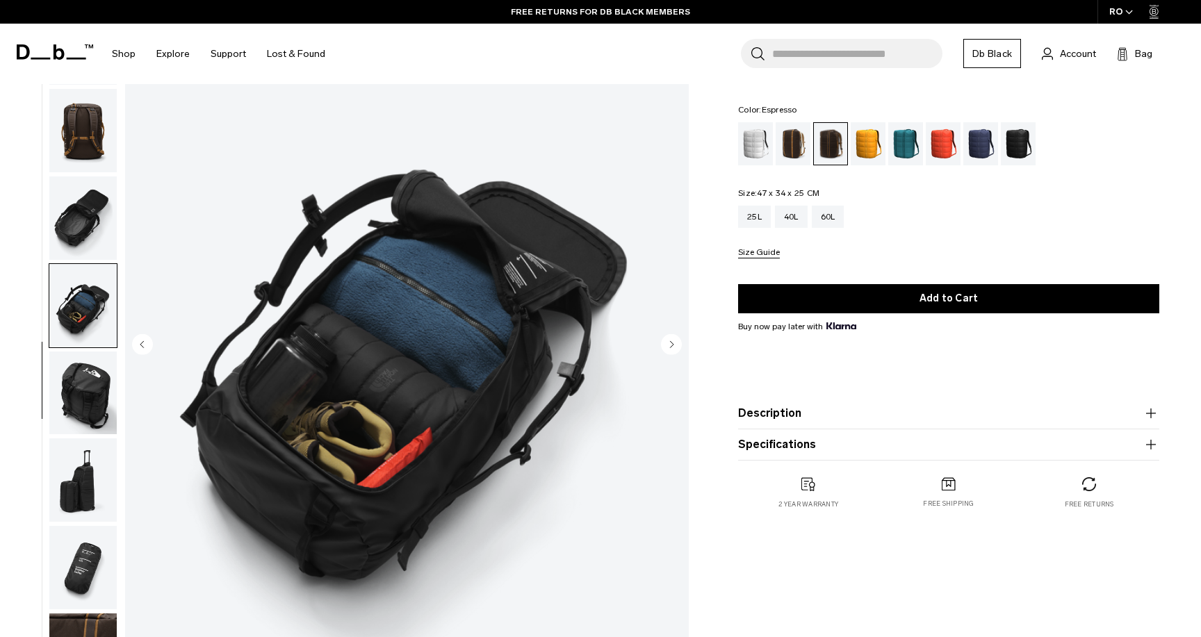
click at [76, 409] on img "button" at bounding box center [82, 393] width 67 height 83
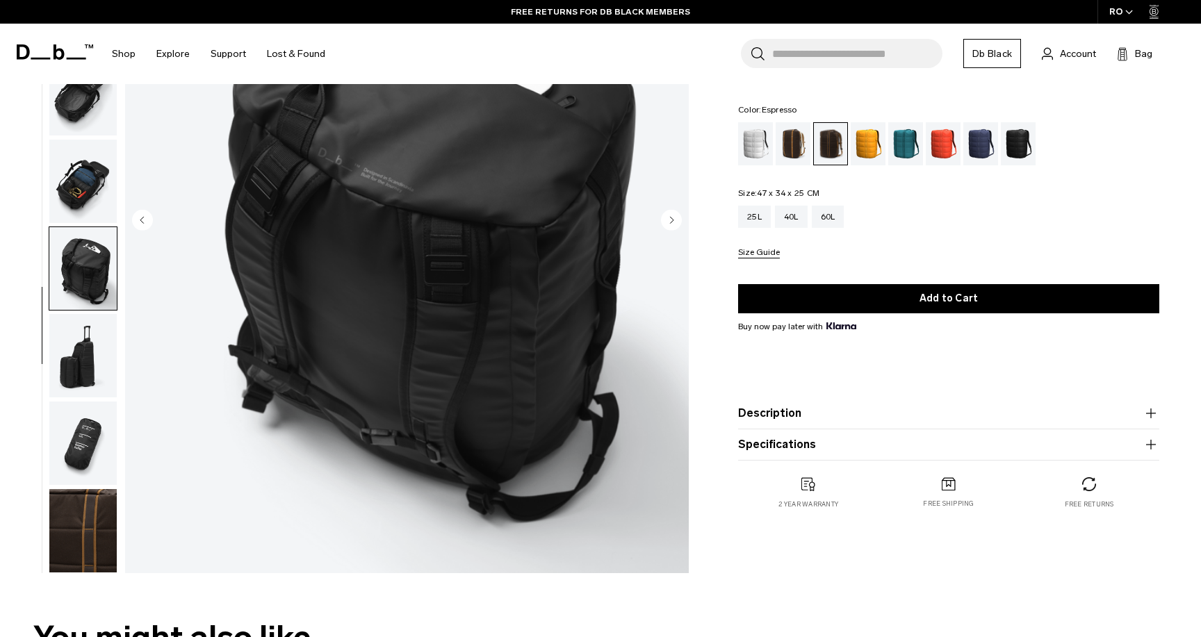
scroll to position [264, 0]
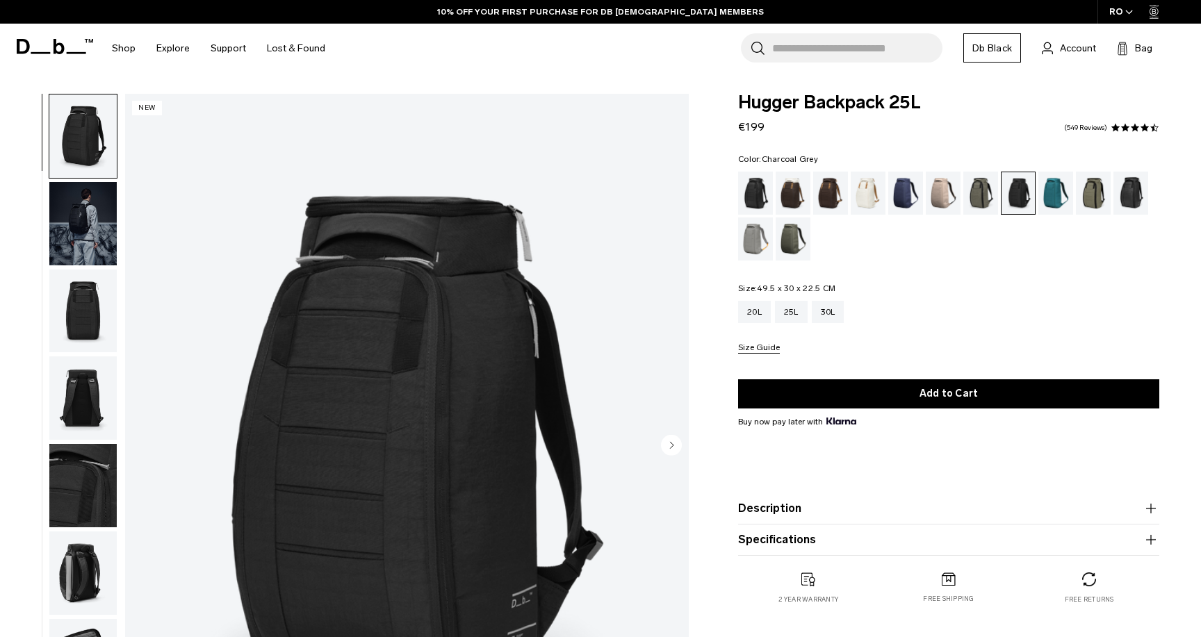
click at [77, 214] on img "button" at bounding box center [82, 223] width 67 height 83
